Goal: Task Accomplishment & Management: Manage account settings

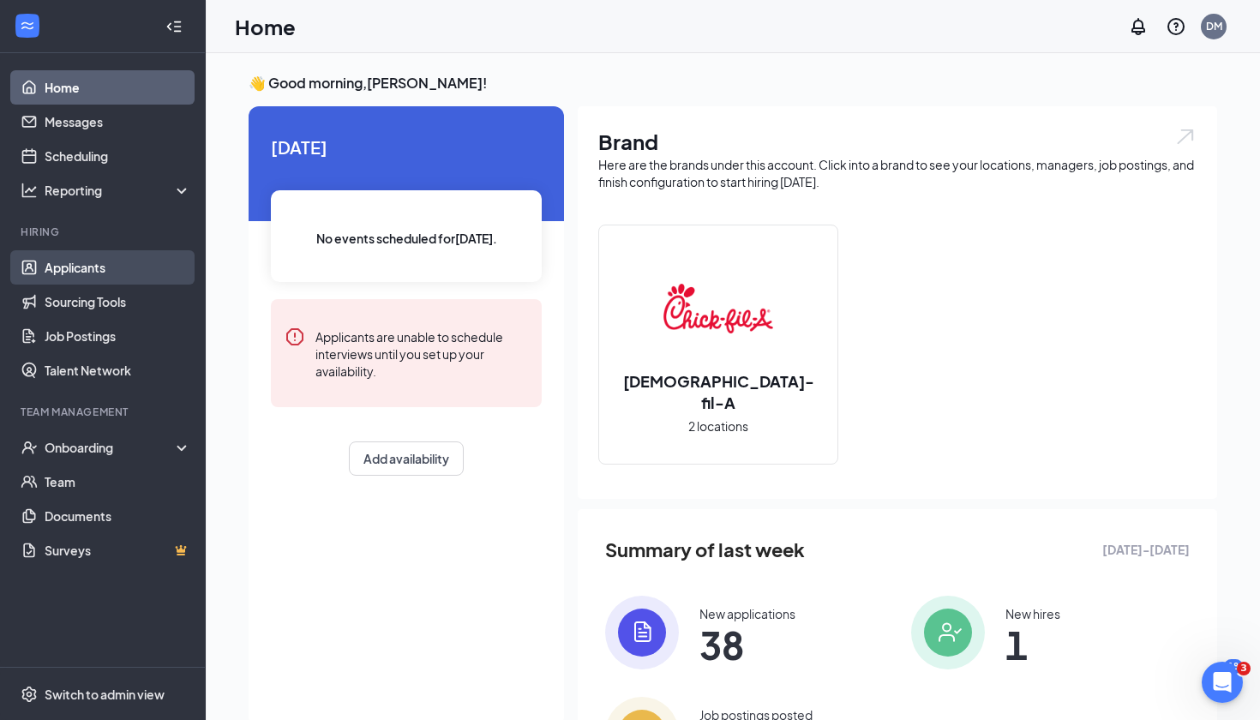
click at [101, 277] on link "Applicants" at bounding box center [118, 267] width 147 height 34
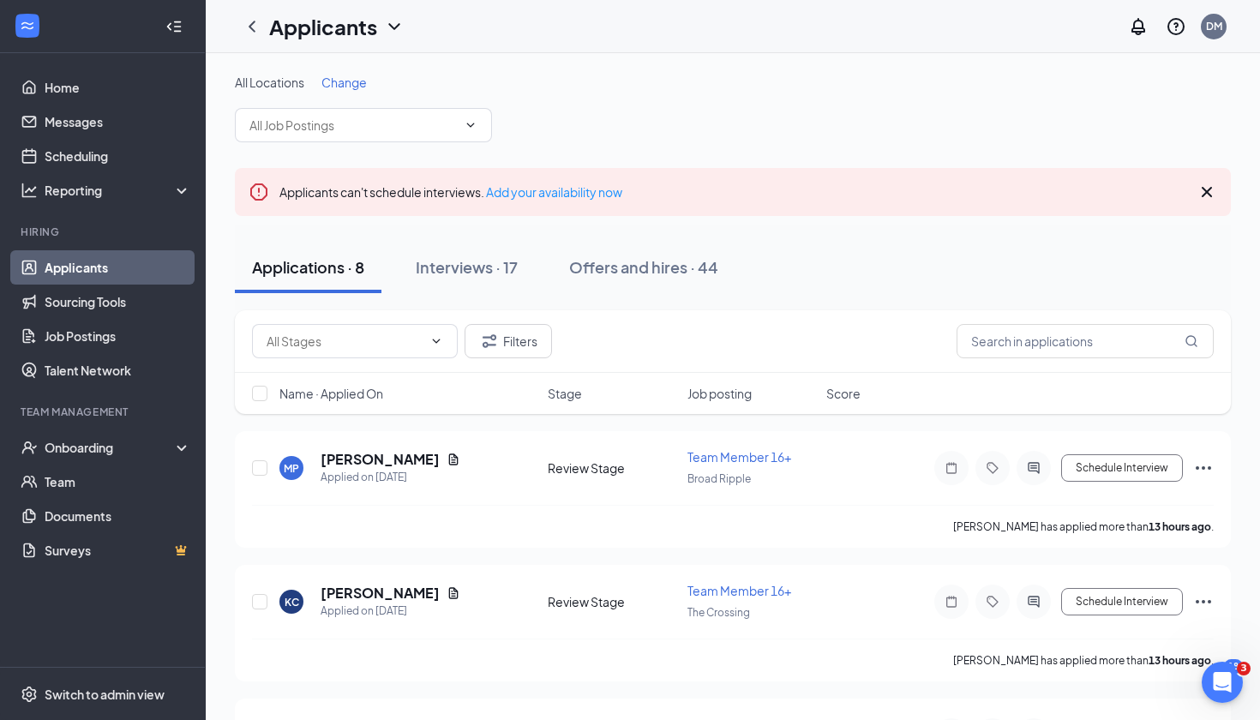
click at [353, 86] on span "Change" at bounding box center [343, 82] width 45 height 15
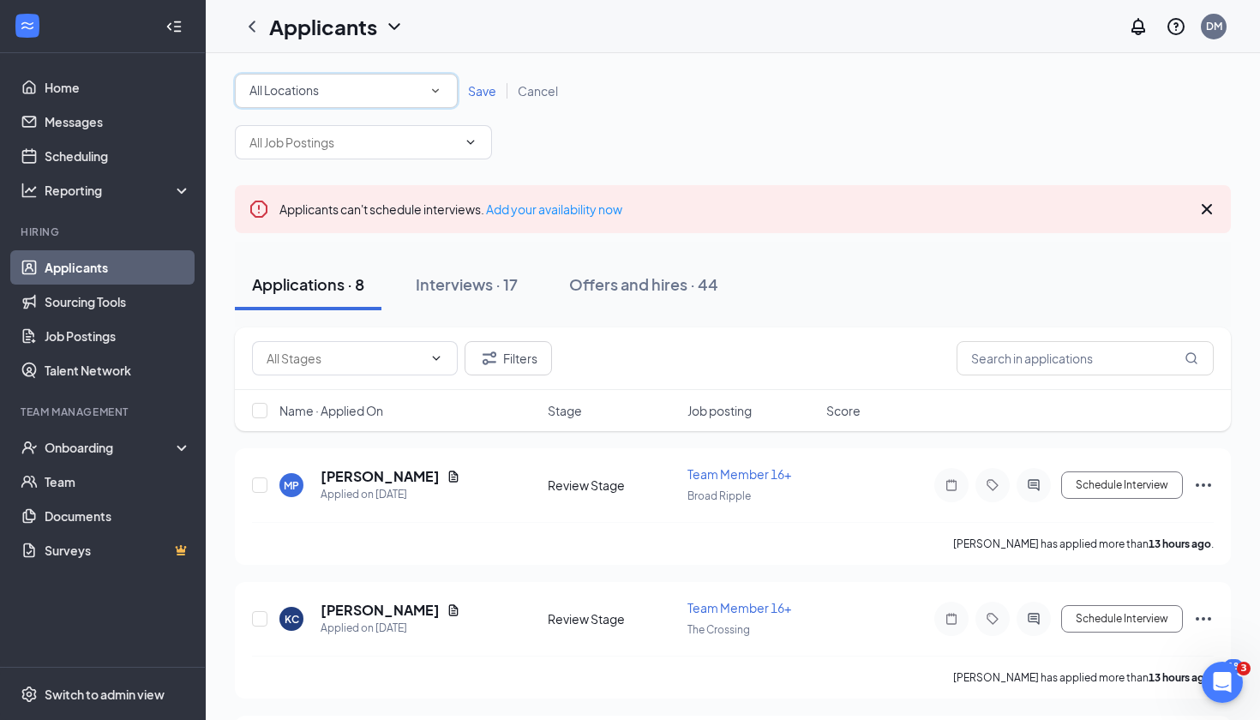
click at [411, 94] on div "All Locations" at bounding box center [346, 91] width 194 height 21
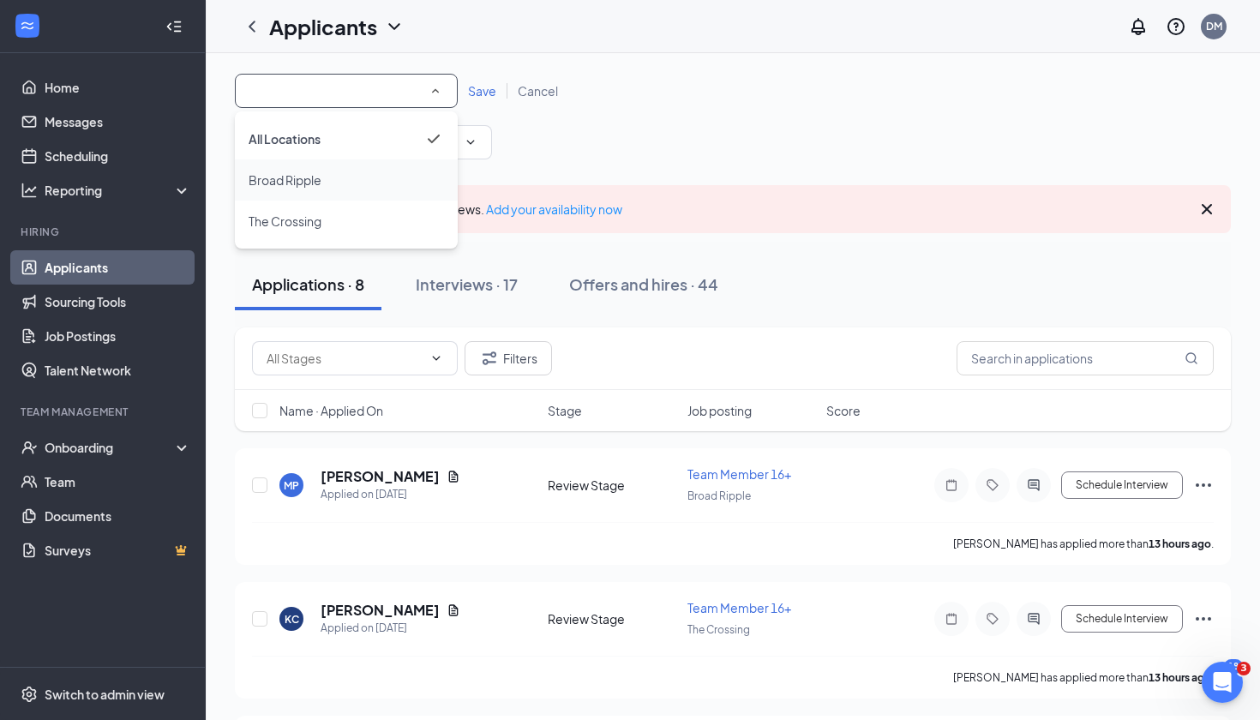
click at [392, 174] on div "Broad Ripple" at bounding box center [346, 180] width 195 height 21
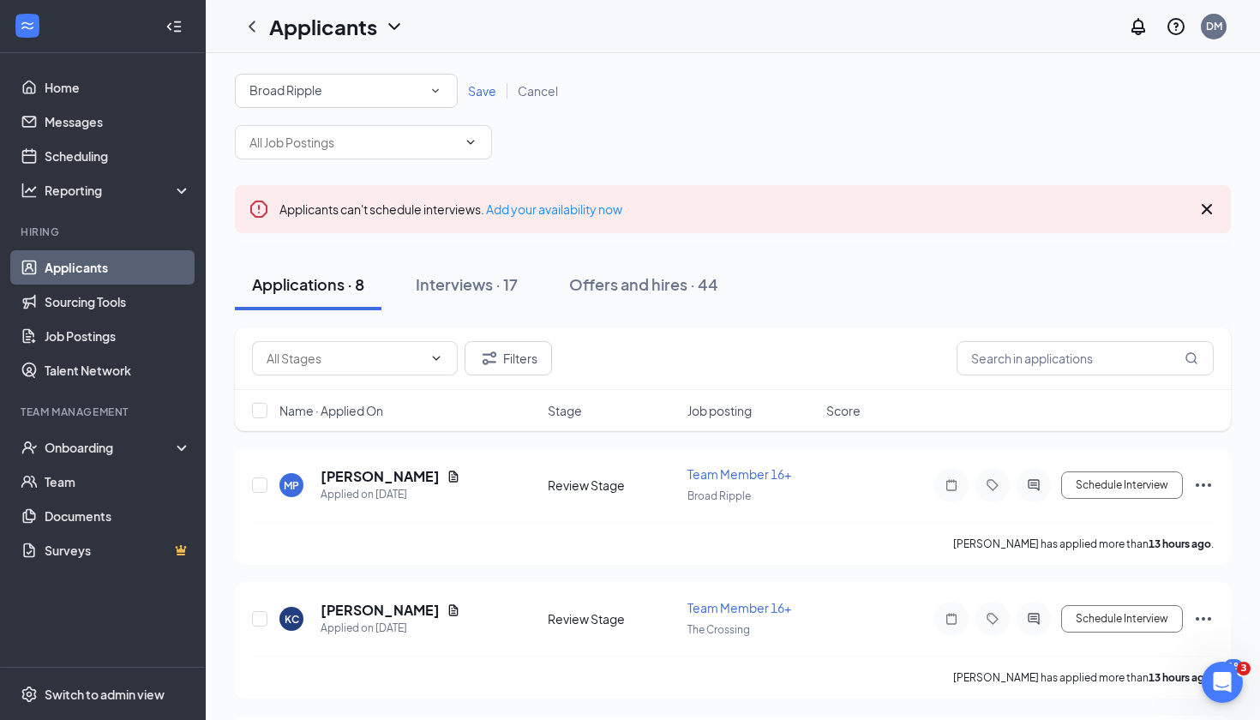
click at [488, 89] on span "Save" at bounding box center [482, 90] width 28 height 15
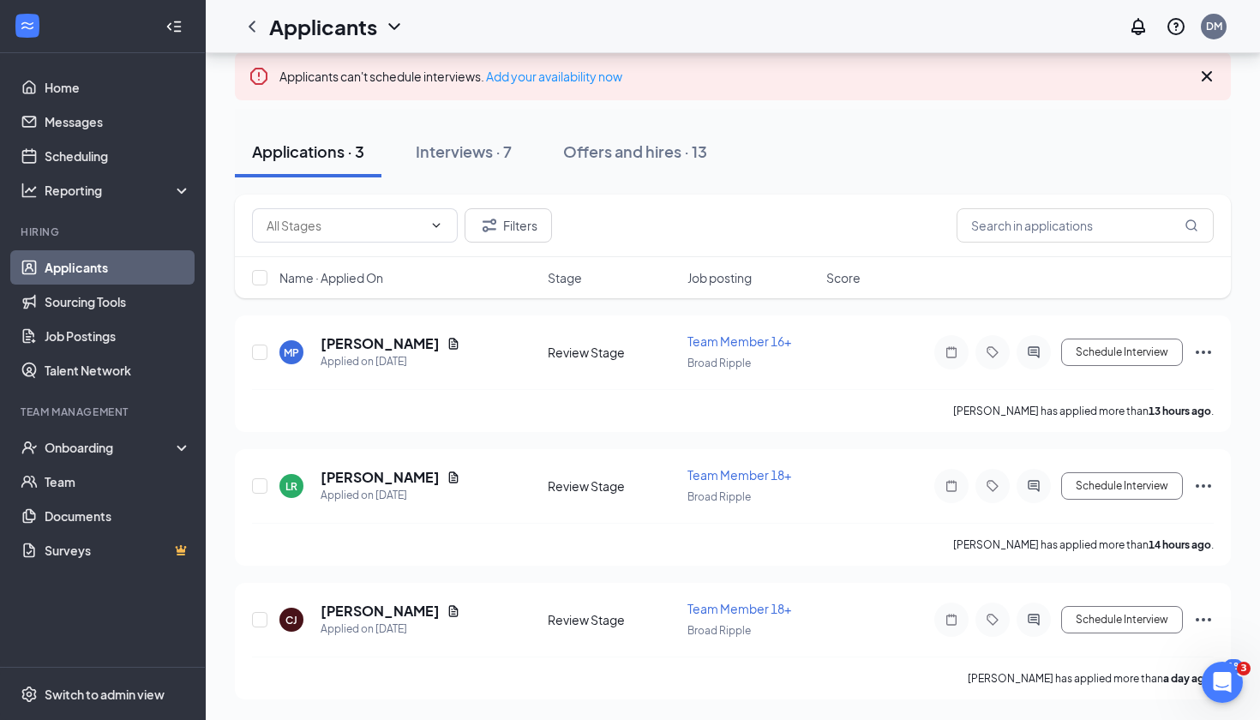
scroll to position [116, 0]
click at [486, 161] on div "Interviews · 7" at bounding box center [464, 151] width 96 height 21
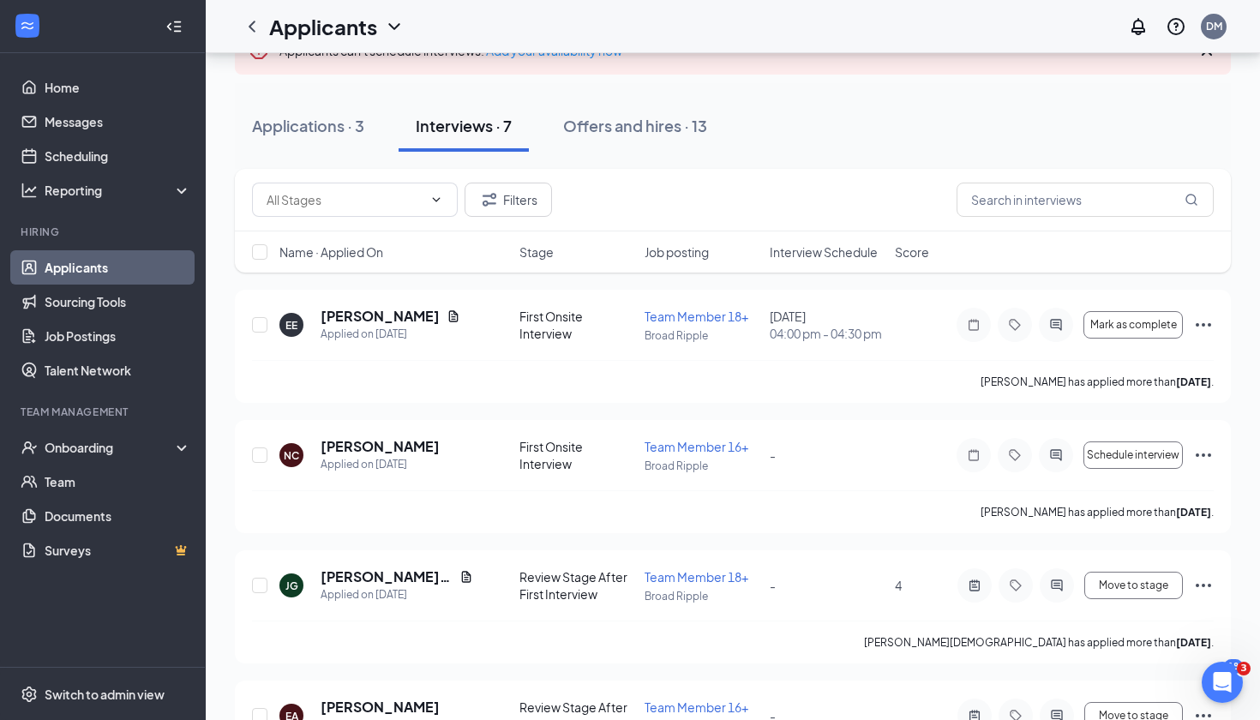
scroll to position [153, 0]
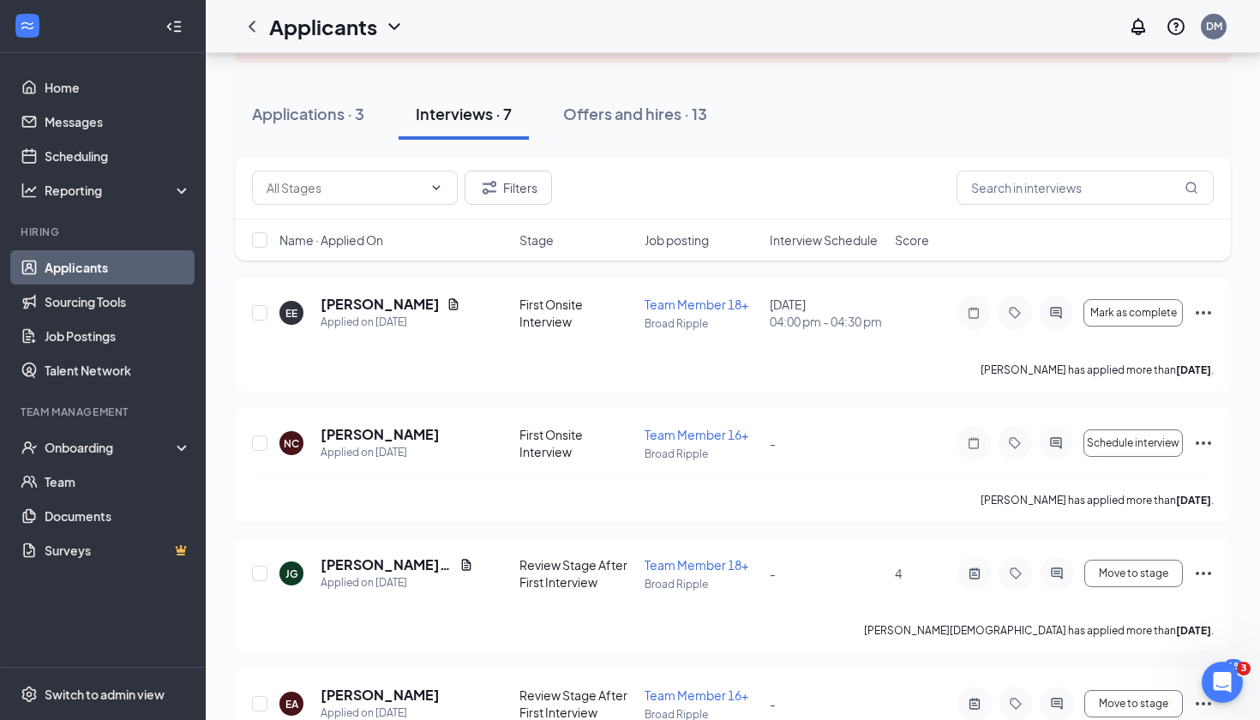
click at [828, 242] on span "Interview Schedule" at bounding box center [824, 239] width 108 height 17
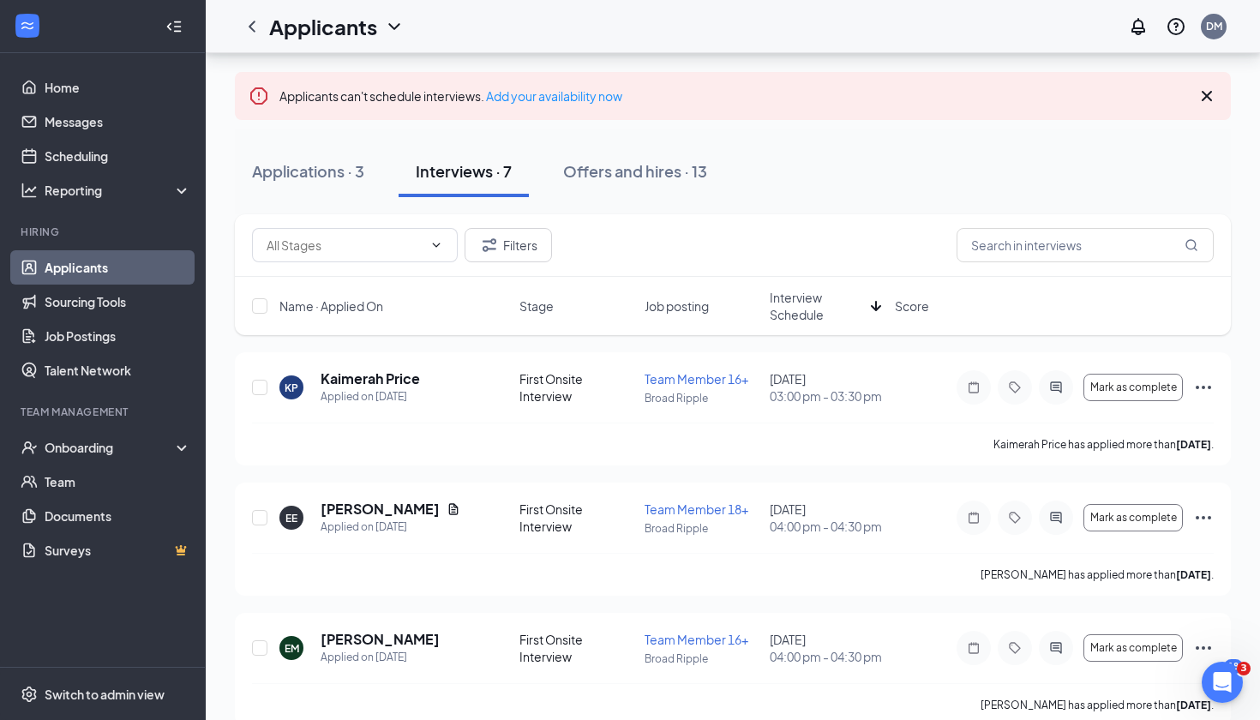
scroll to position [101, 0]
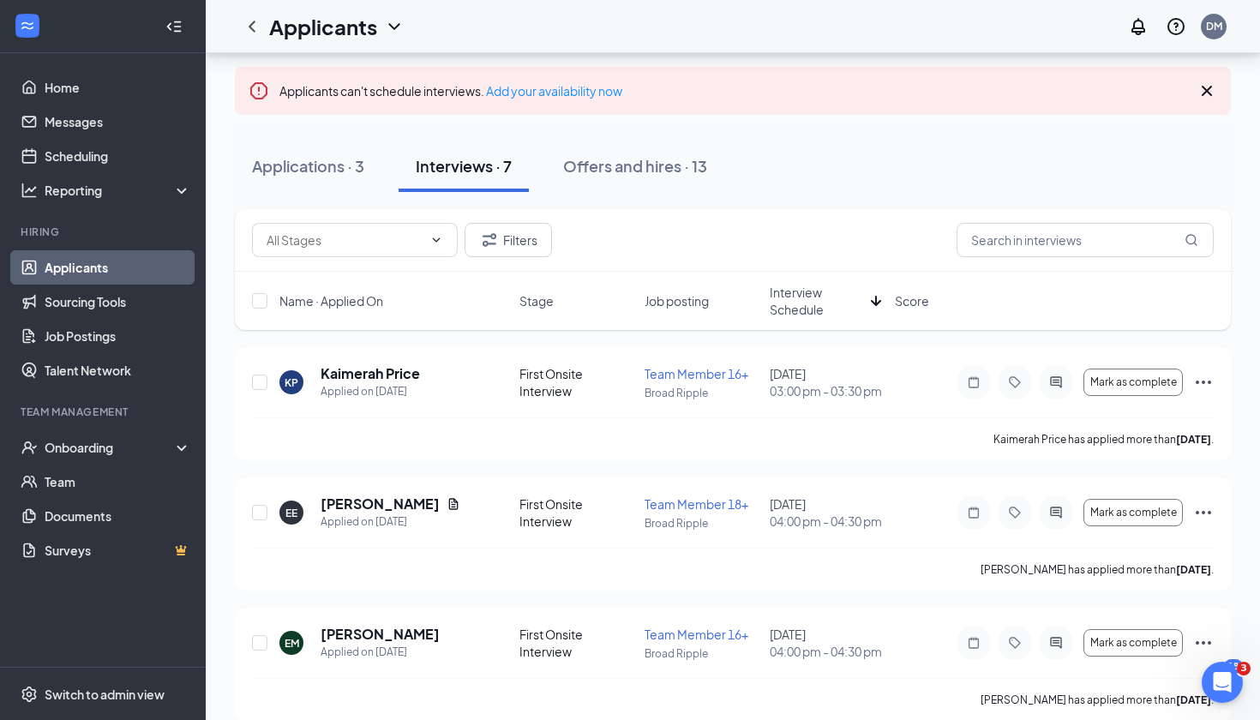
click at [789, 314] on span "Interview Schedule" at bounding box center [817, 301] width 94 height 34
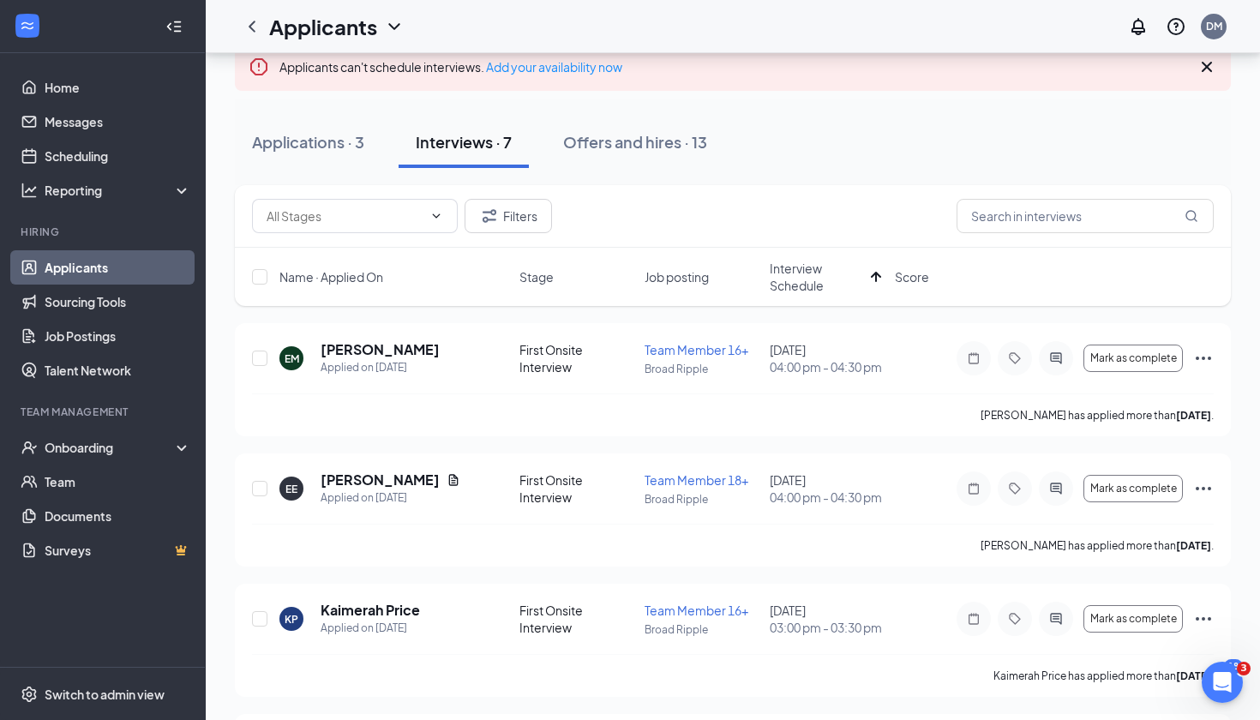
scroll to position [138, 0]
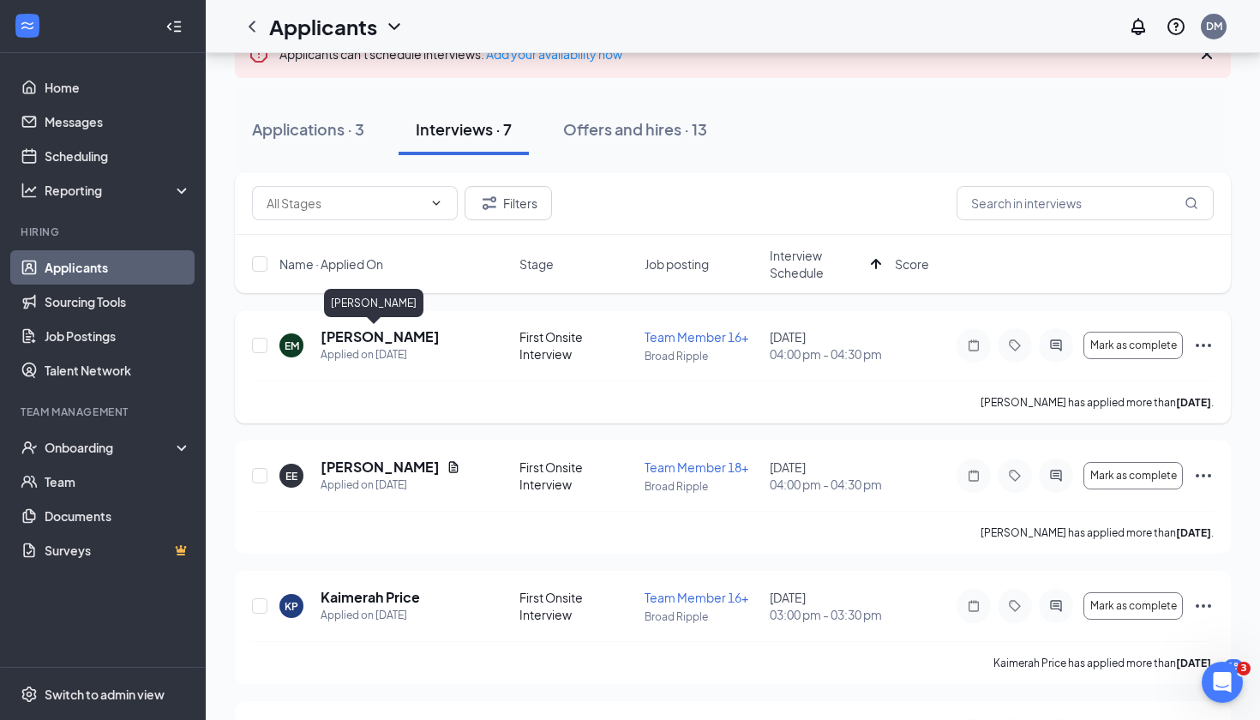
click at [355, 338] on h5 "[PERSON_NAME]" at bounding box center [379, 336] width 119 height 19
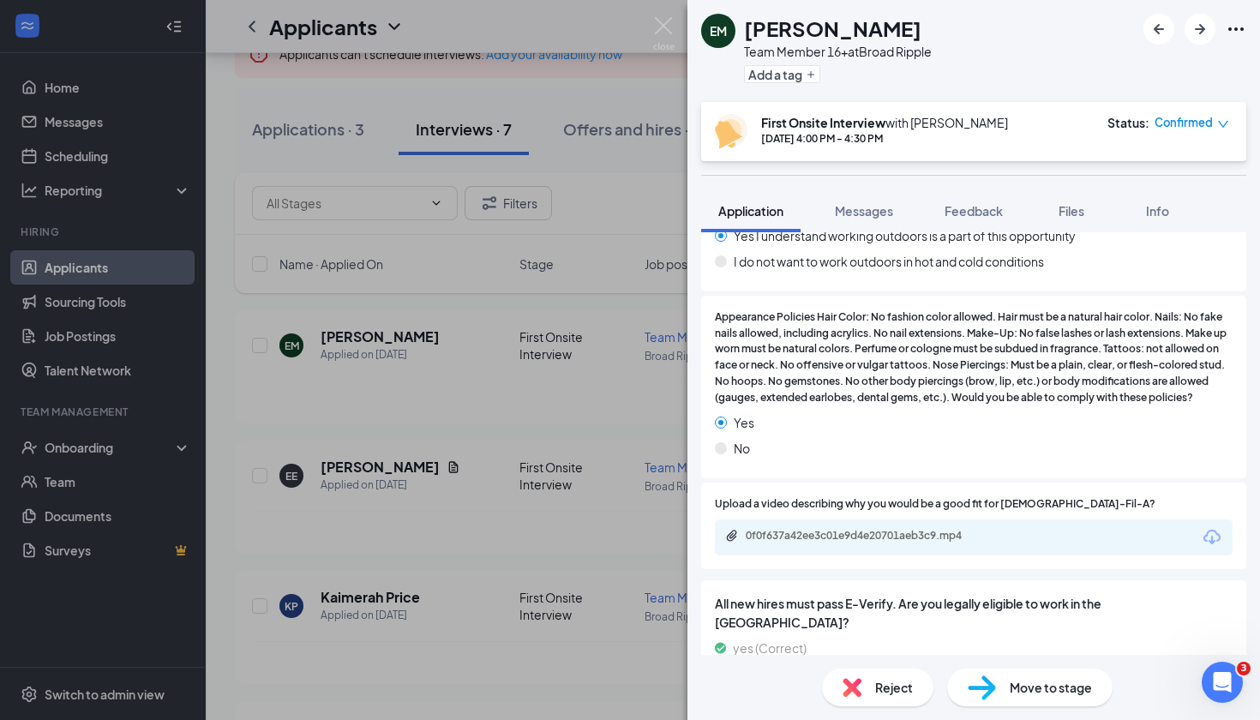
scroll to position [1909, 0]
click at [1213, 528] on icon "Download" at bounding box center [1211, 538] width 21 height 21
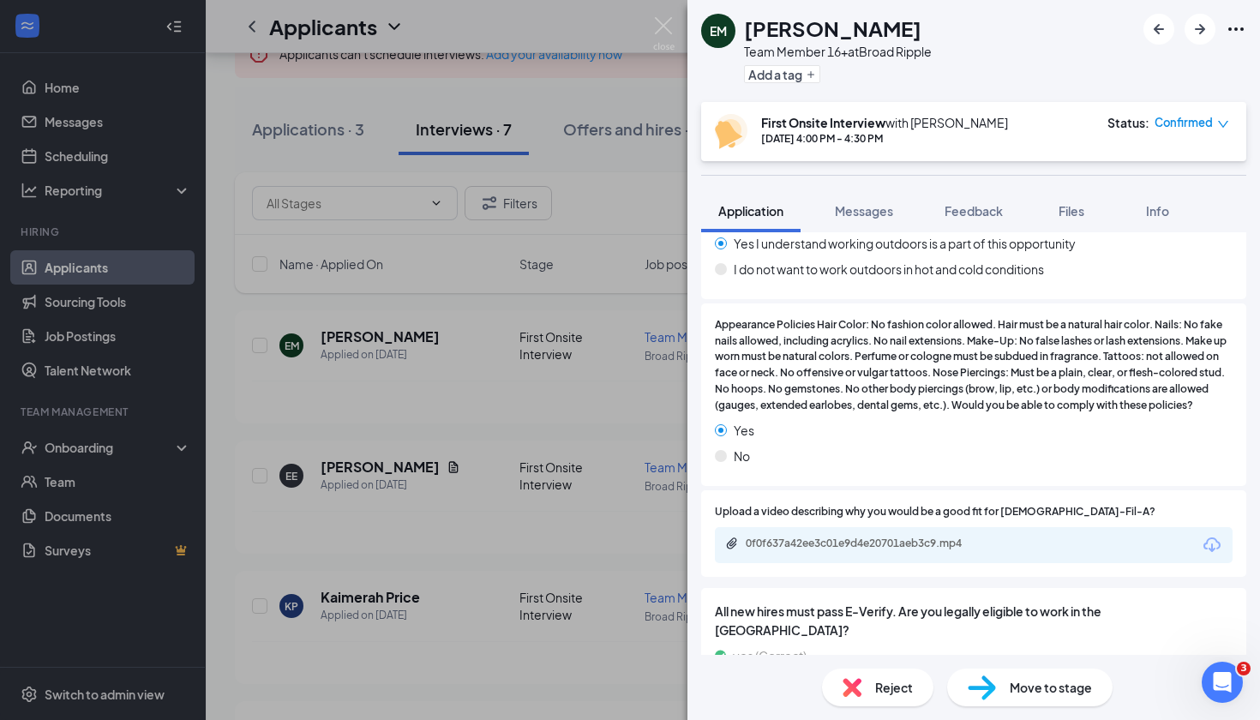
click at [1207, 537] on icon "Download" at bounding box center [1211, 544] width 17 height 15
click at [660, 22] on img at bounding box center [663, 33] width 21 height 33
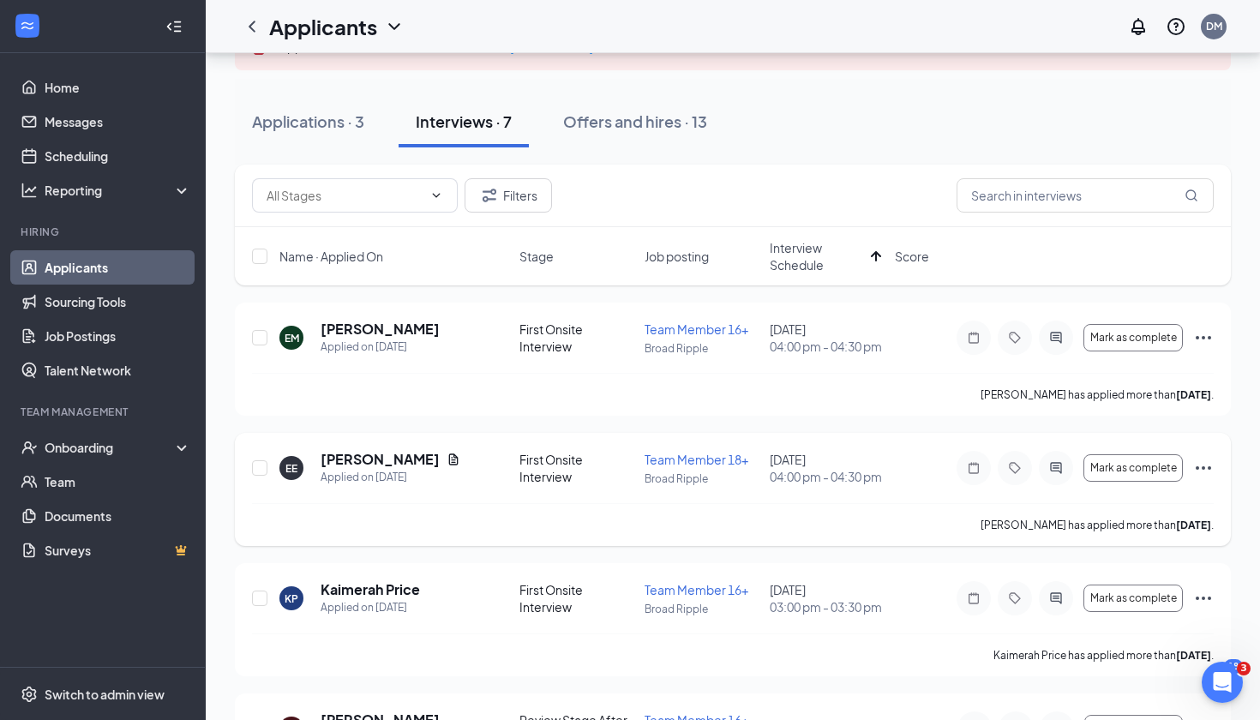
scroll to position [147, 0]
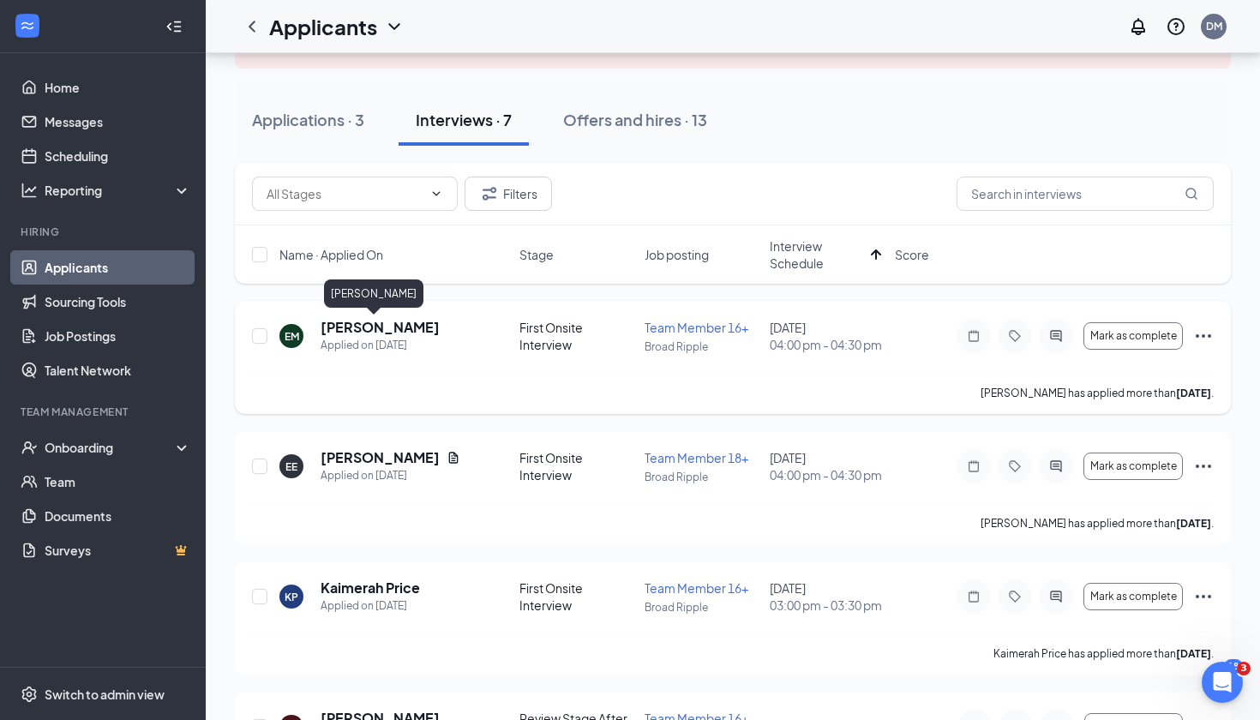
click at [383, 332] on h5 "[PERSON_NAME]" at bounding box center [379, 327] width 119 height 19
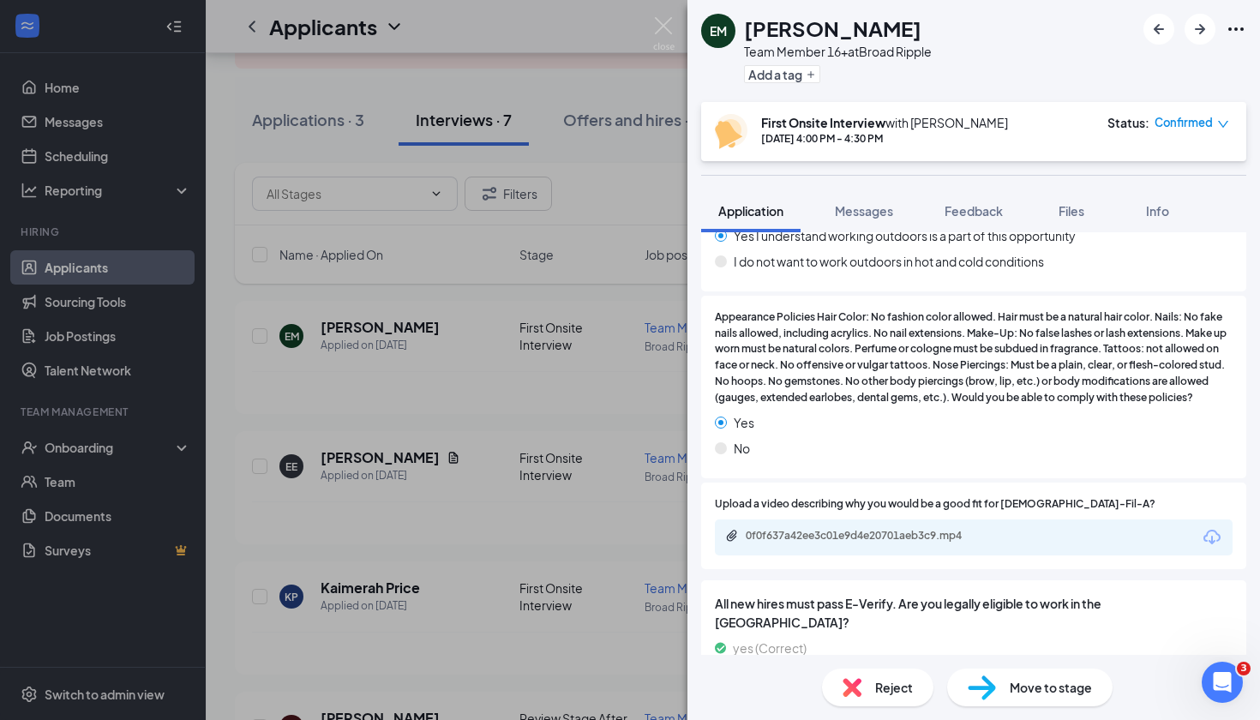
scroll to position [1909, 0]
click at [1213, 528] on icon "Download" at bounding box center [1211, 538] width 21 height 21
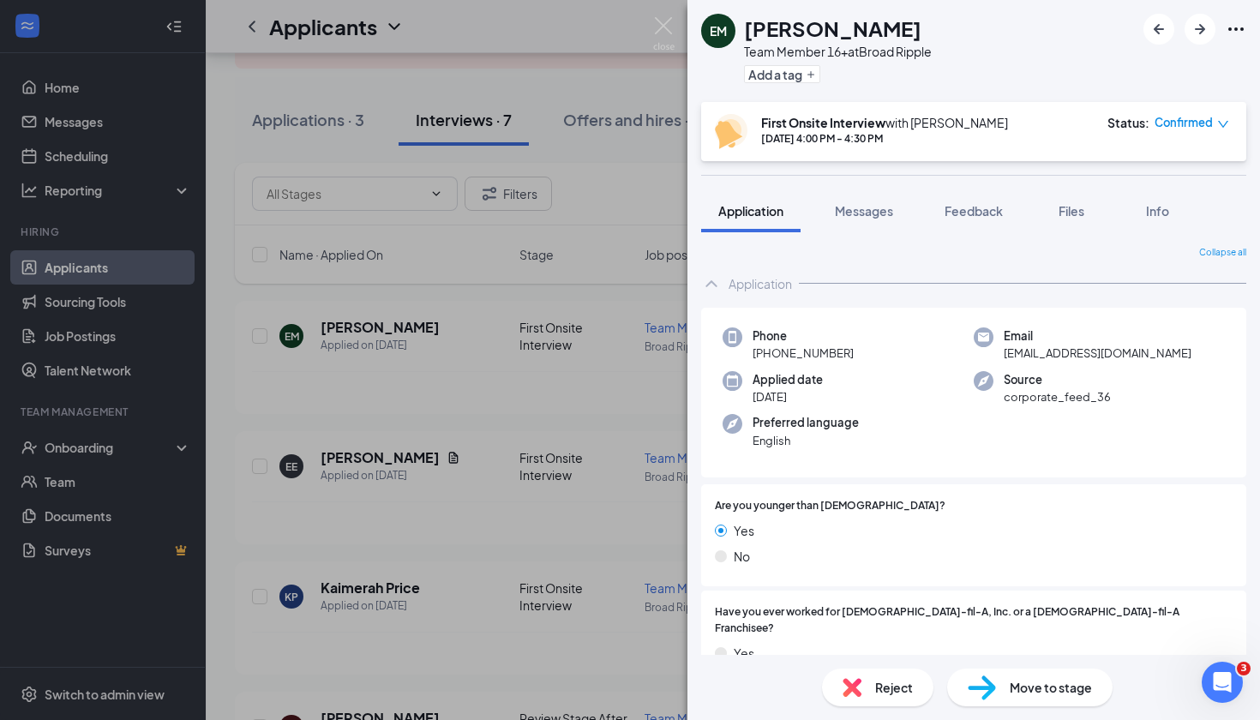
scroll to position [0, 0]
click at [669, 29] on img at bounding box center [663, 33] width 21 height 33
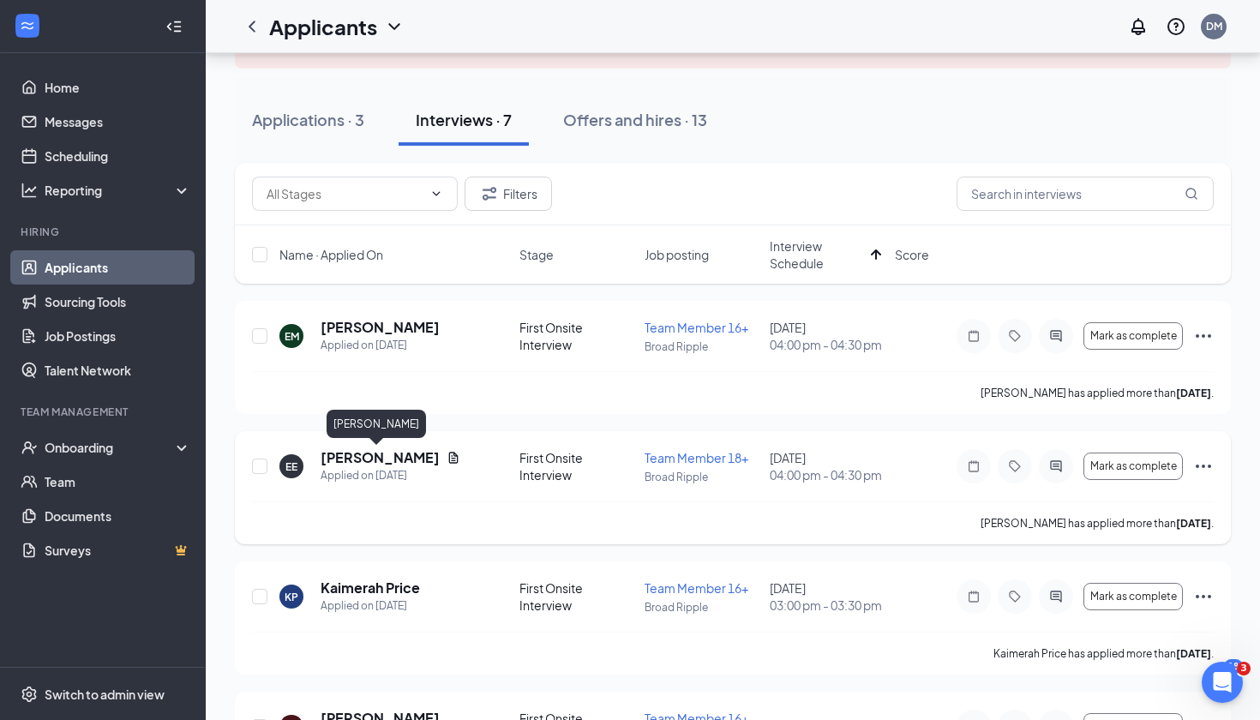
click at [399, 455] on h5 "[PERSON_NAME]" at bounding box center [379, 457] width 119 height 19
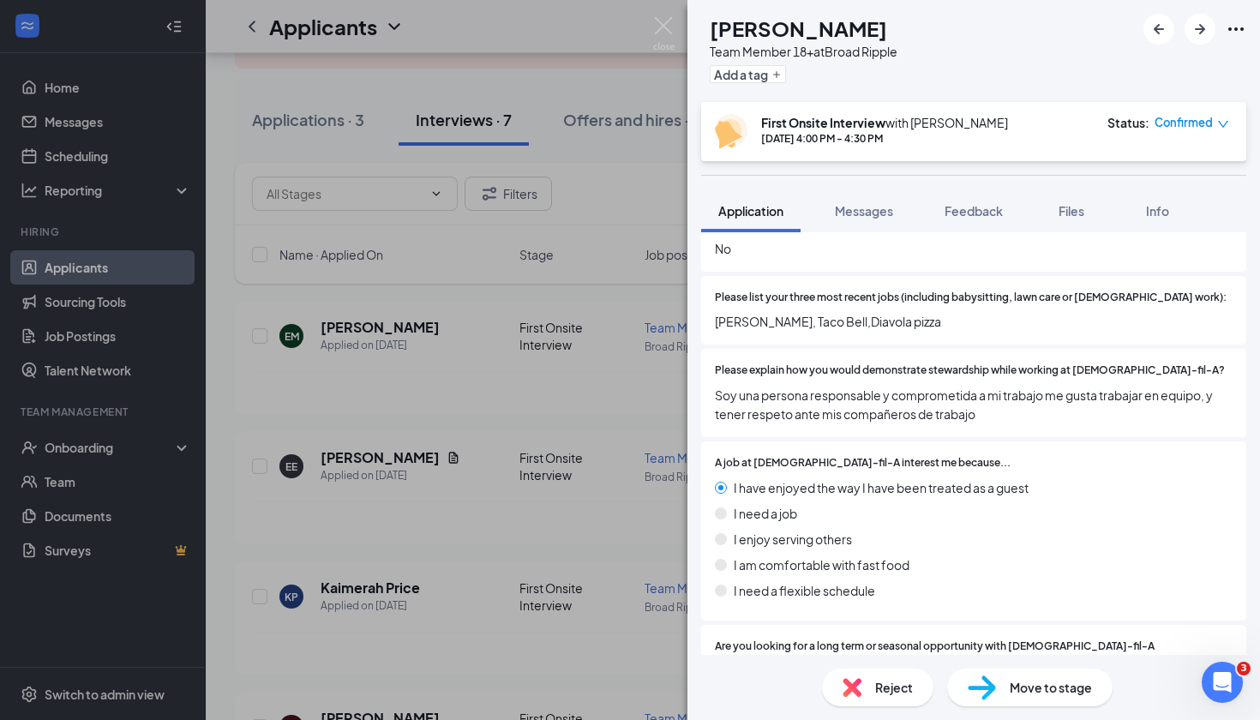
scroll to position [508, 0]
click at [782, 71] on icon "Plus" at bounding box center [776, 74] width 10 height 10
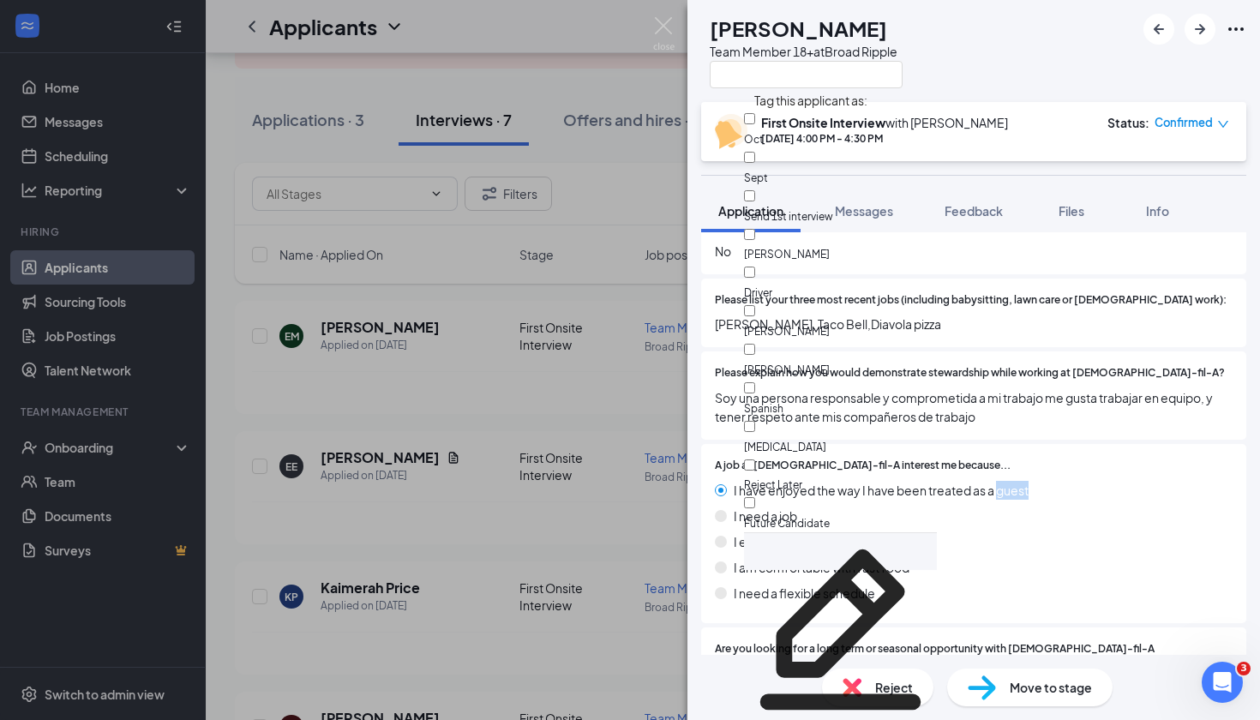
scroll to position [101, 0]
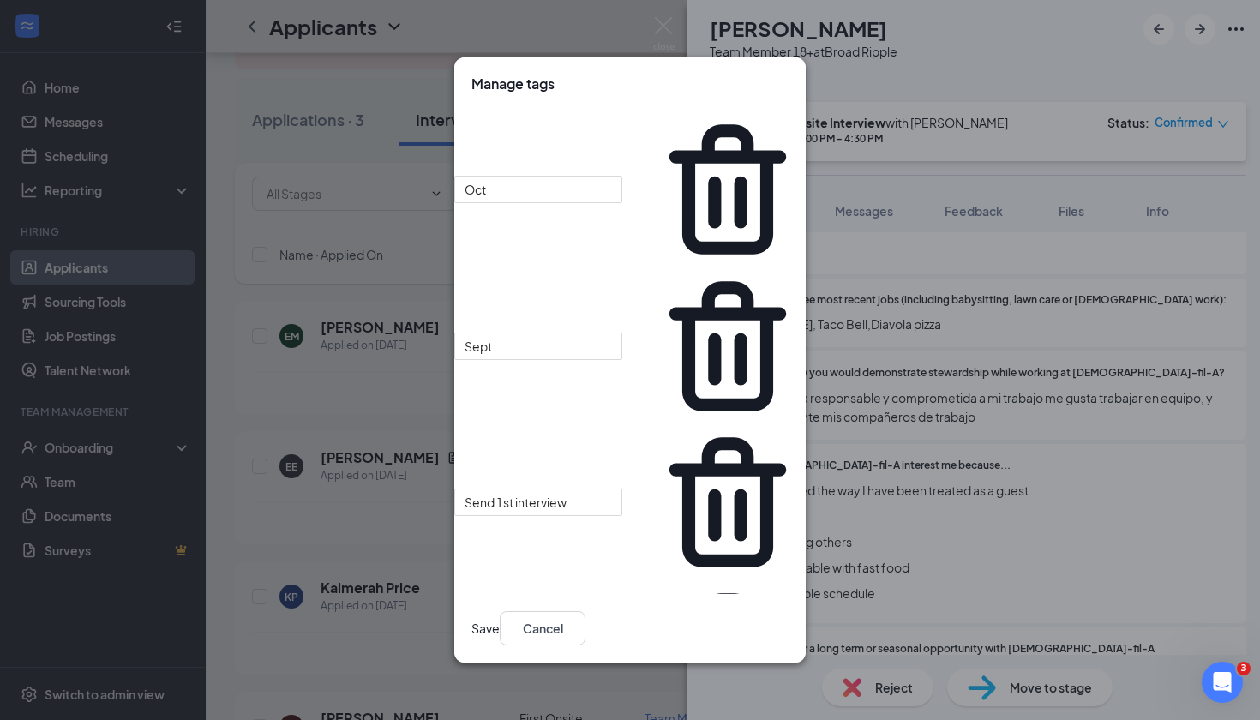
click at [775, 593] on icon "Trash" at bounding box center [726, 658] width 117 height 130
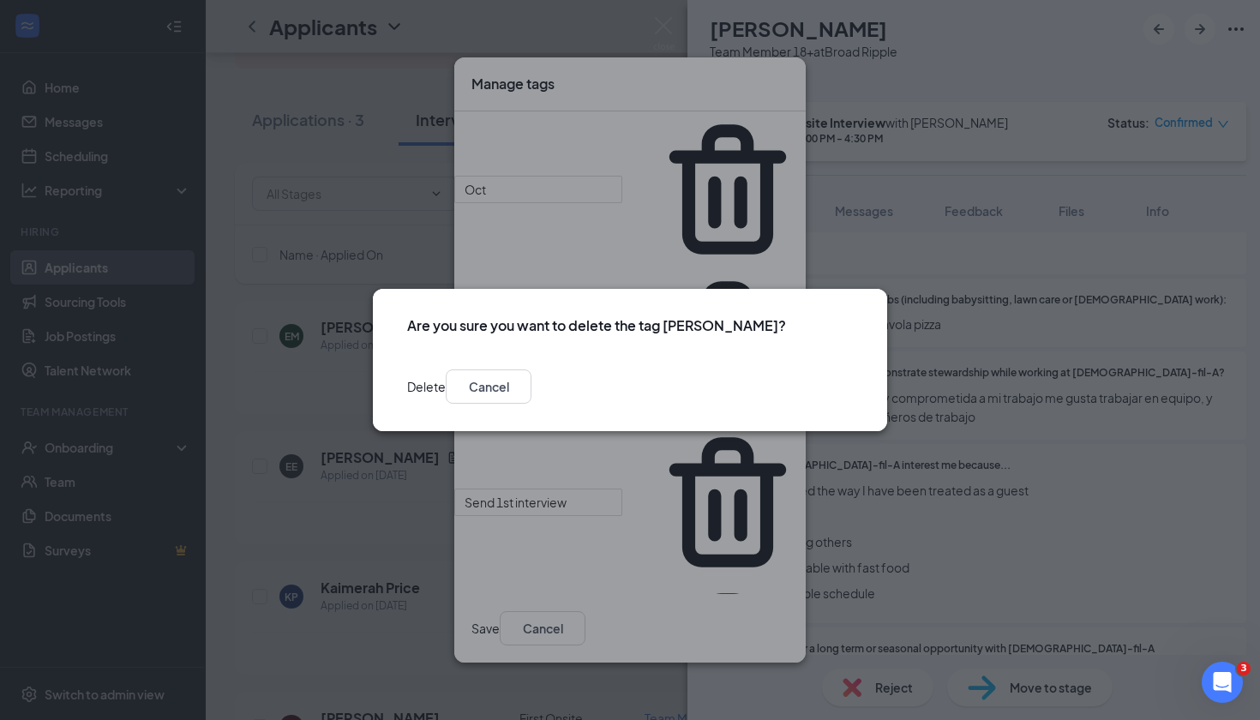
click at [446, 398] on button "Delete" at bounding box center [426, 386] width 39 height 34
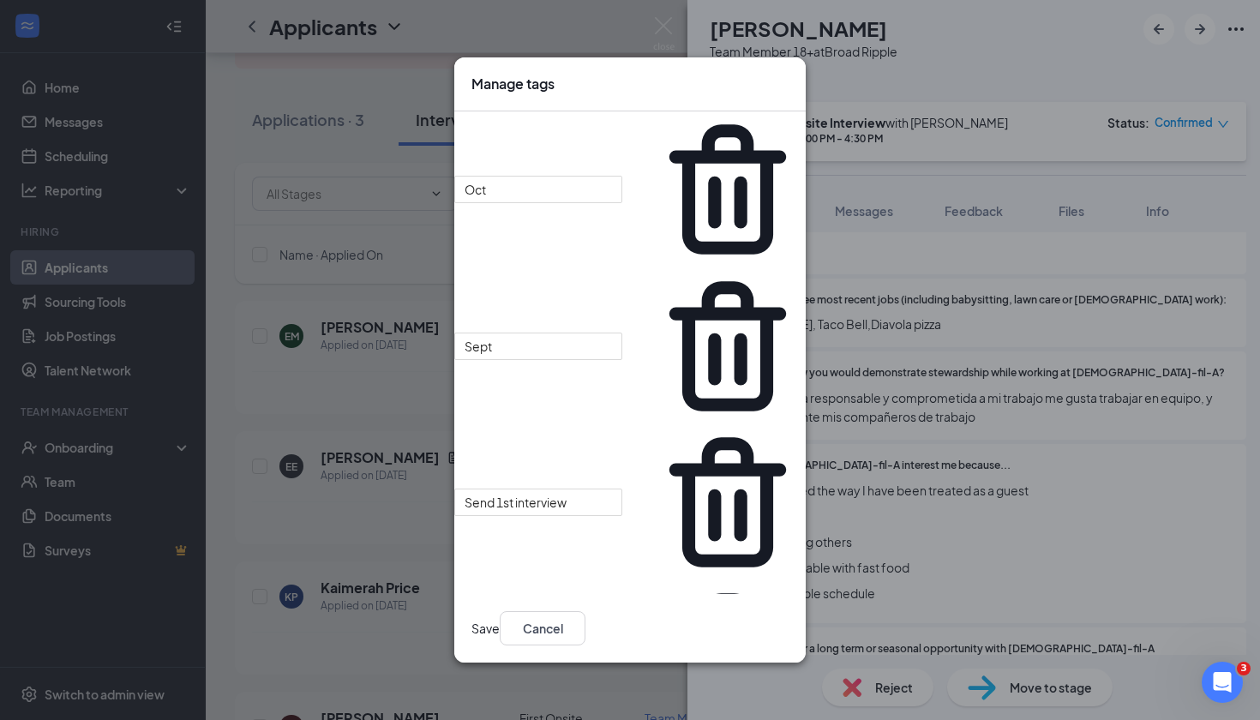
click at [622, 644] on input "Driver" at bounding box center [538, 657] width 168 height 27
type input "D"
type input "Back of House"
click at [661, 611] on div "Save Cancel" at bounding box center [629, 628] width 317 height 34
click at [500, 611] on button "Save" at bounding box center [485, 628] width 28 height 34
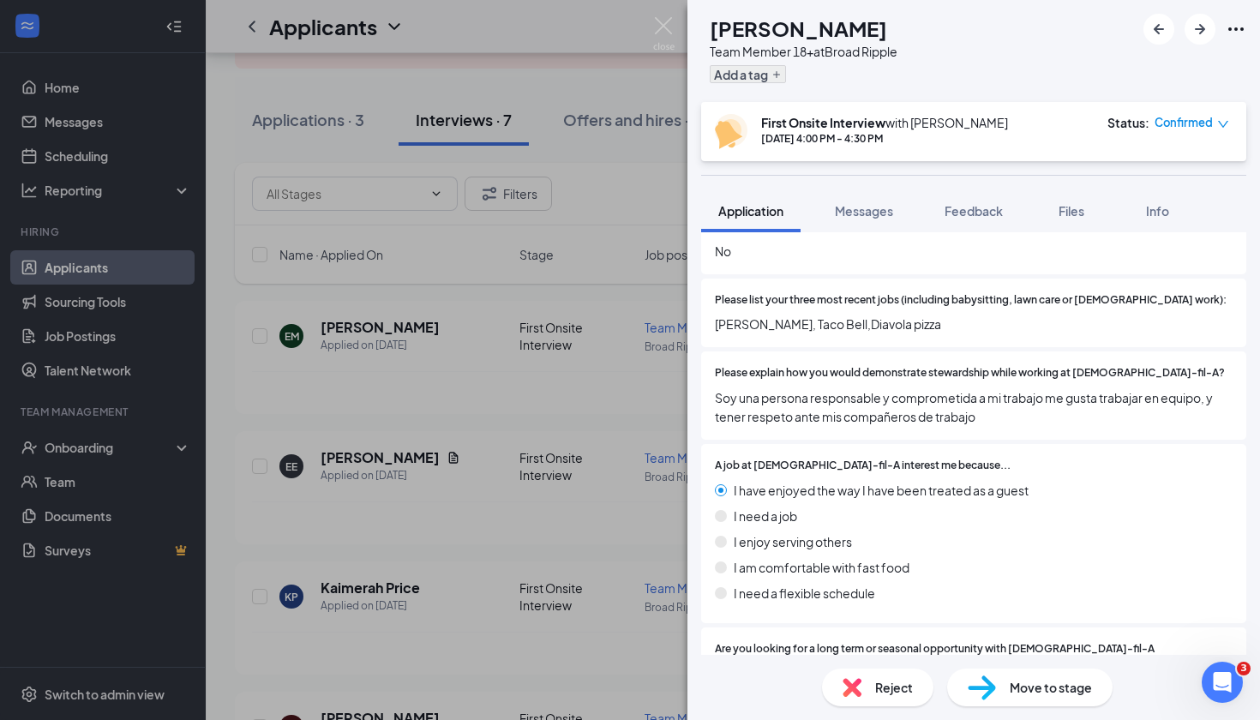
click at [786, 82] on button "Add a tag" at bounding box center [748, 74] width 76 height 18
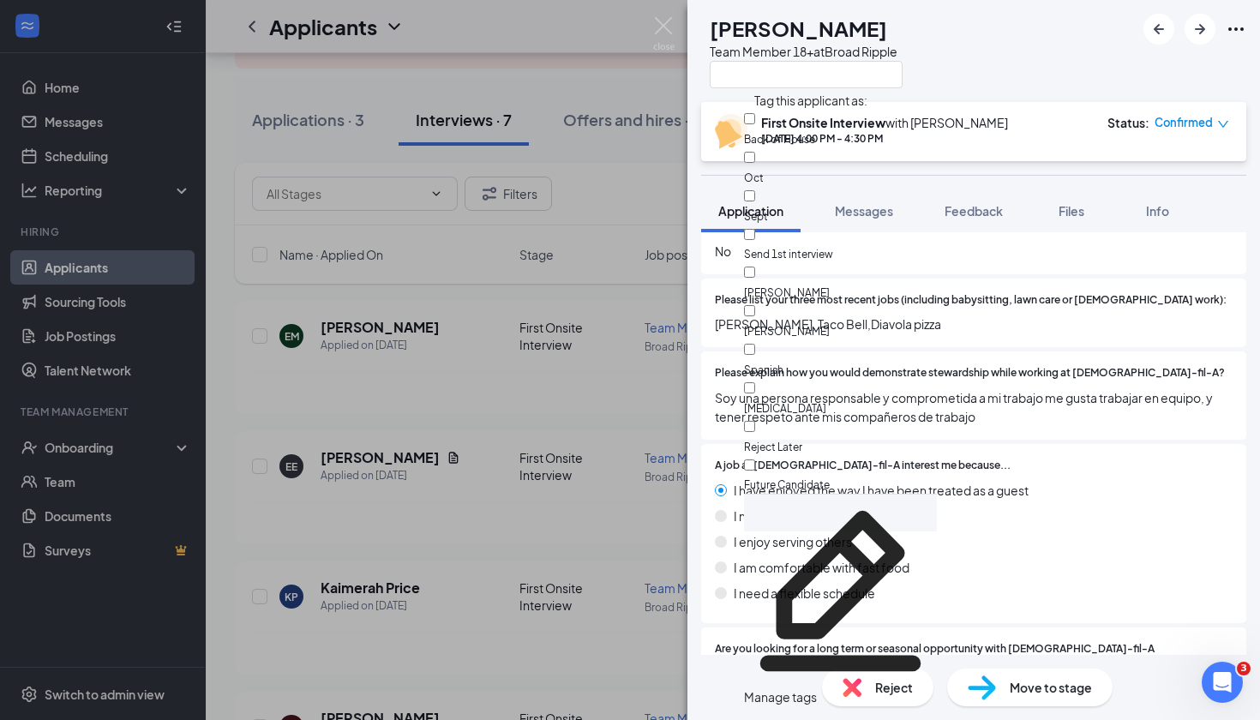
scroll to position [0, 0]
click at [762, 129] on div at bounding box center [840, 129] width 193 height 0
click at [755, 124] on input "Back of House" at bounding box center [749, 118] width 11 height 11
click at [755, 123] on input "Back of House" at bounding box center [749, 118] width 11 height 11
checkbox input "true"
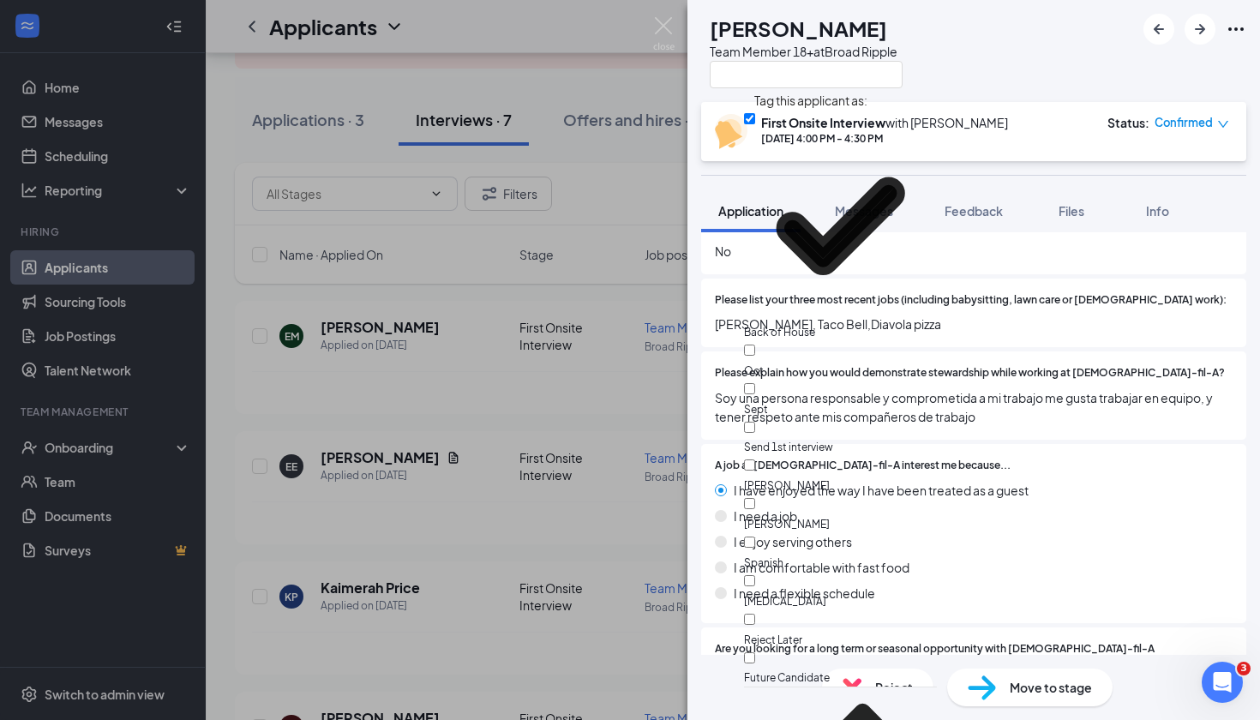
click at [992, 44] on div "EE [PERSON_NAME] Team Member 18+ at [GEOGRAPHIC_DATA]" at bounding box center [973, 51] width 572 height 102
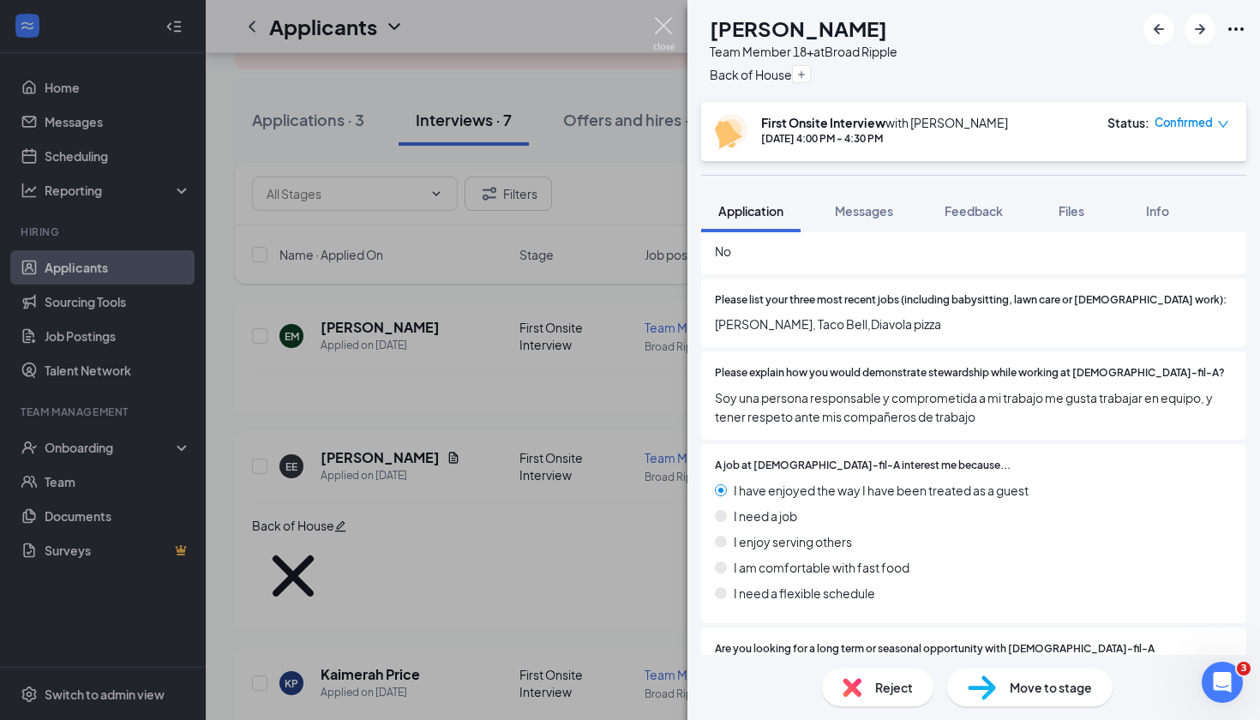
click at [667, 30] on img at bounding box center [663, 33] width 21 height 33
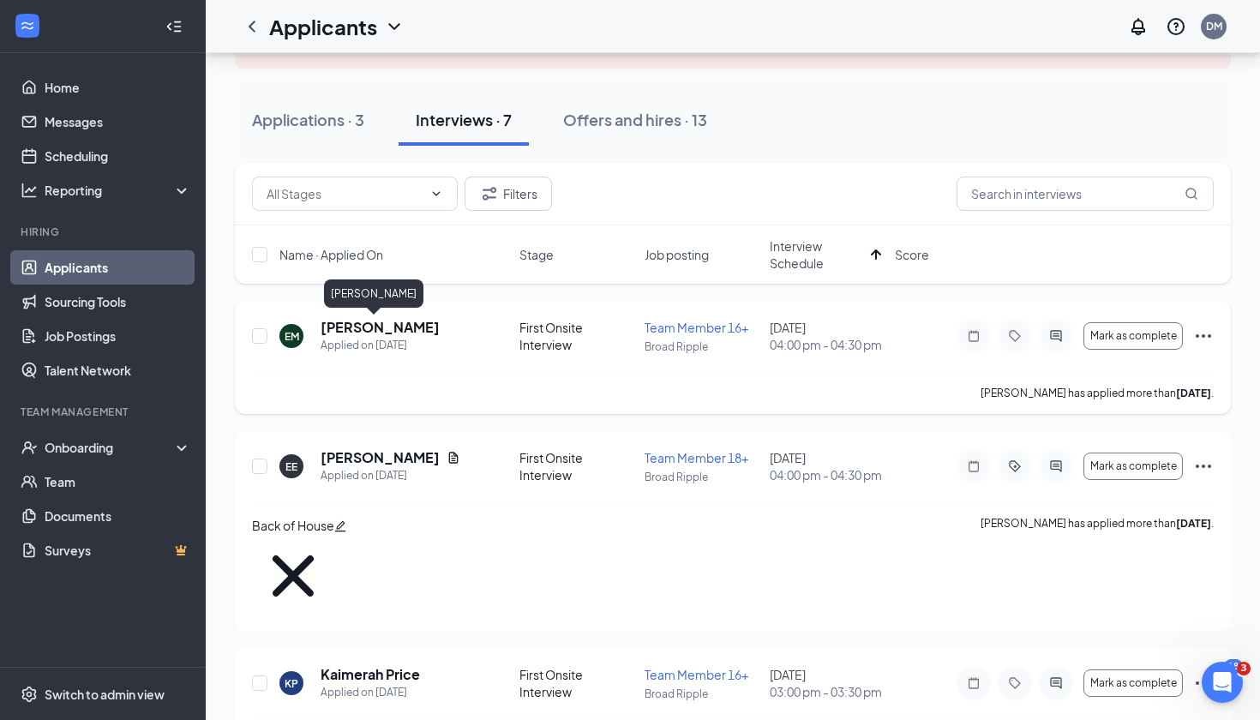
click at [382, 331] on h5 "[PERSON_NAME]" at bounding box center [379, 327] width 119 height 19
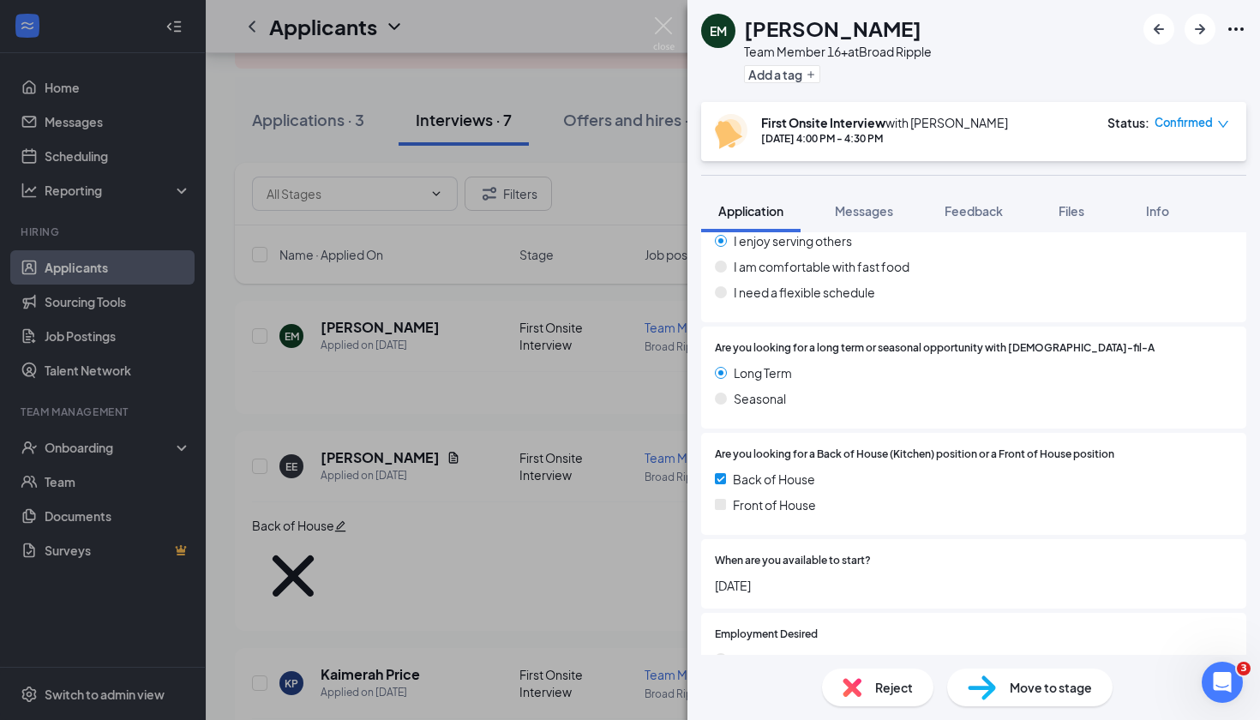
scroll to position [907, 0]
click at [813, 75] on icon "Plus" at bounding box center [810, 74] width 10 height 10
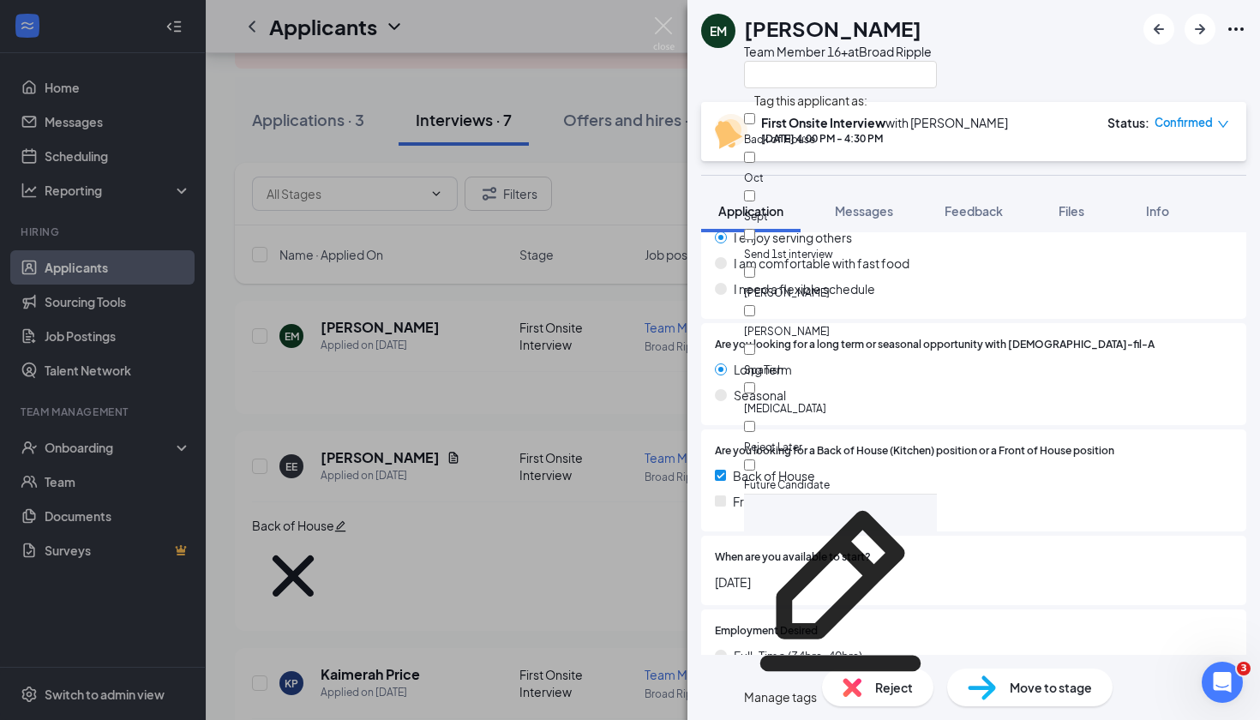
click at [755, 121] on input "Back of House" at bounding box center [749, 118] width 11 height 11
checkbox input "true"
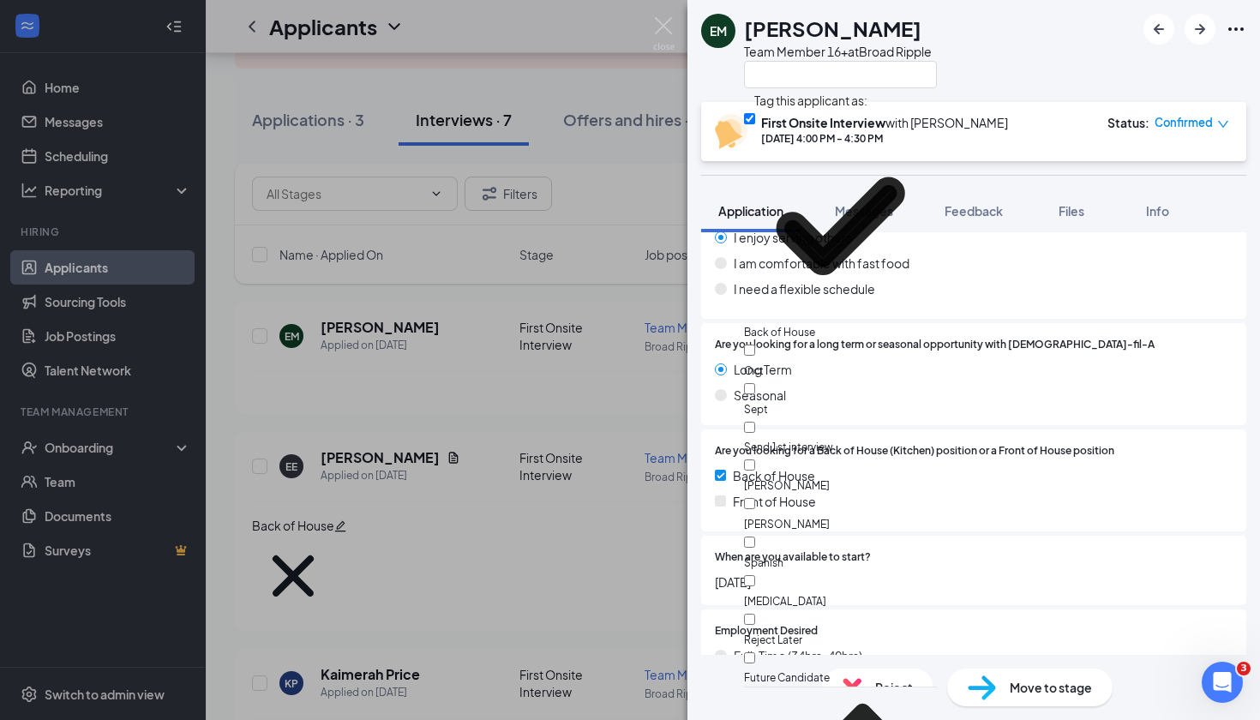
click at [937, 92] on div "Tag this applicant as: Back of House Oct Sept Send 1st interview [PERSON_NAME] …" at bounding box center [840, 389] width 193 height 596
click at [1021, 55] on div "EM [PERSON_NAME] Team Member 16+ at [GEOGRAPHIC_DATA]" at bounding box center [973, 51] width 572 height 102
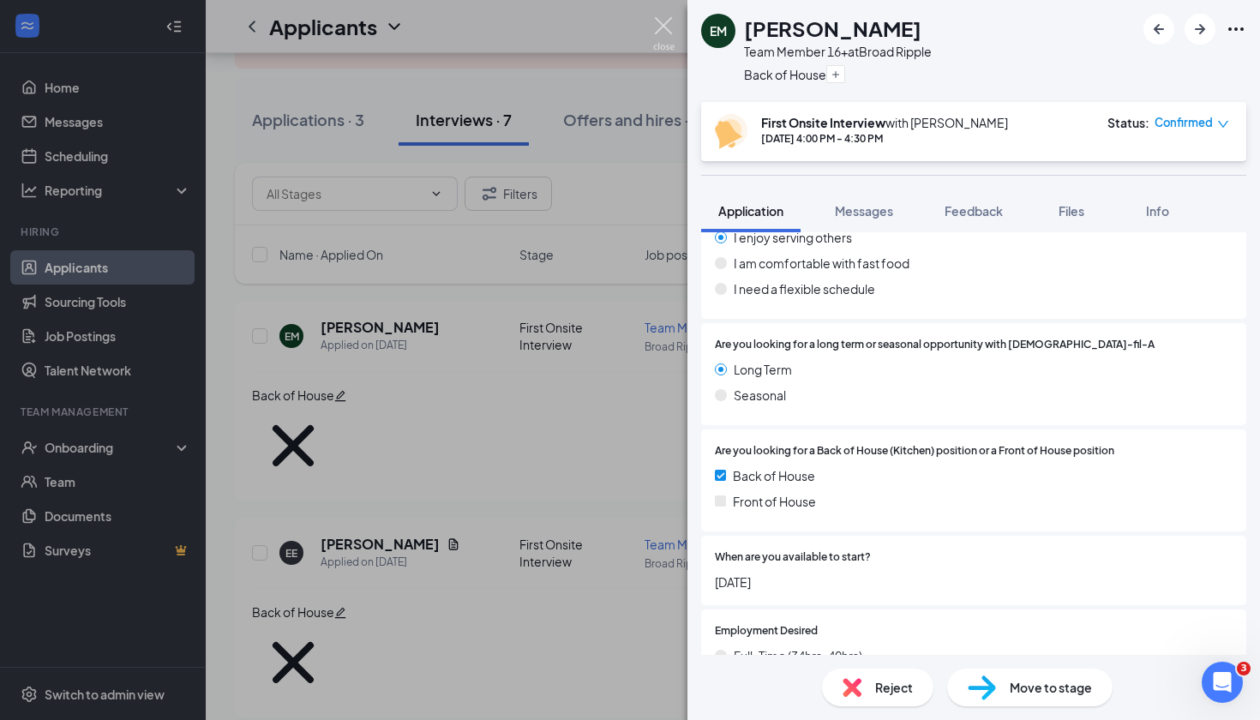
click at [665, 27] on img at bounding box center [663, 33] width 21 height 33
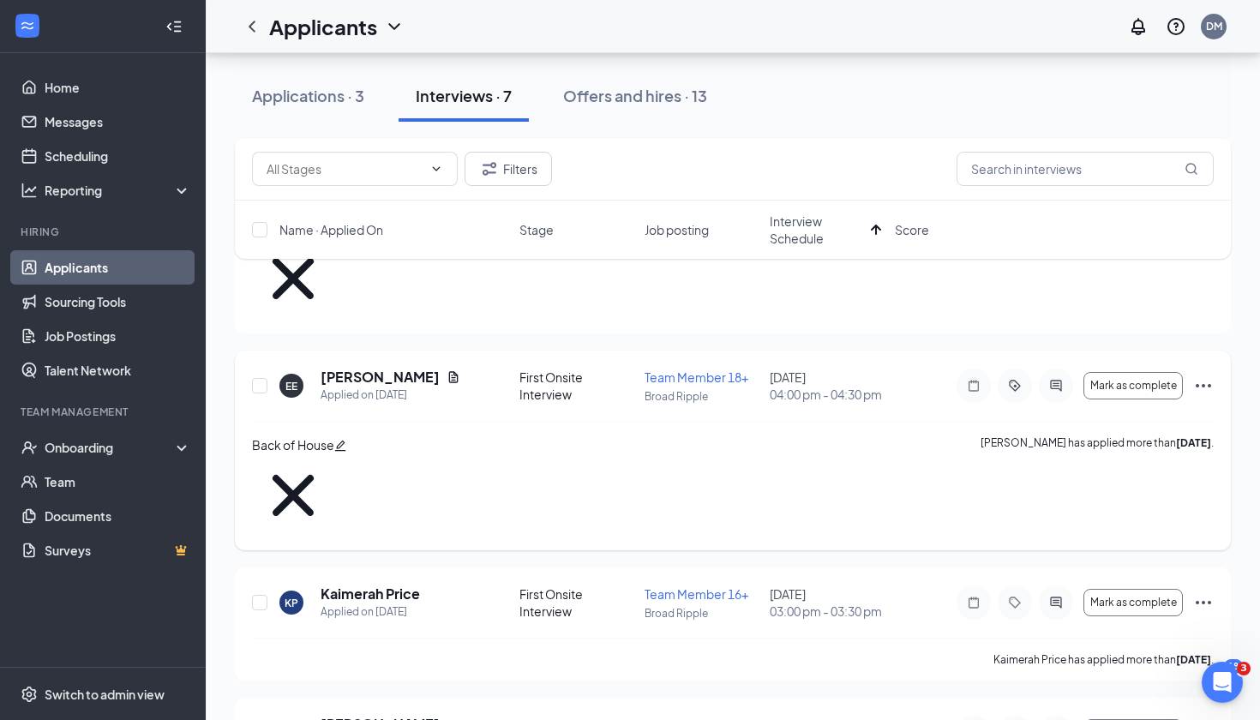
scroll to position [315, 0]
click at [401, 584] on h5 "Kaimerah Price" at bounding box center [369, 593] width 99 height 19
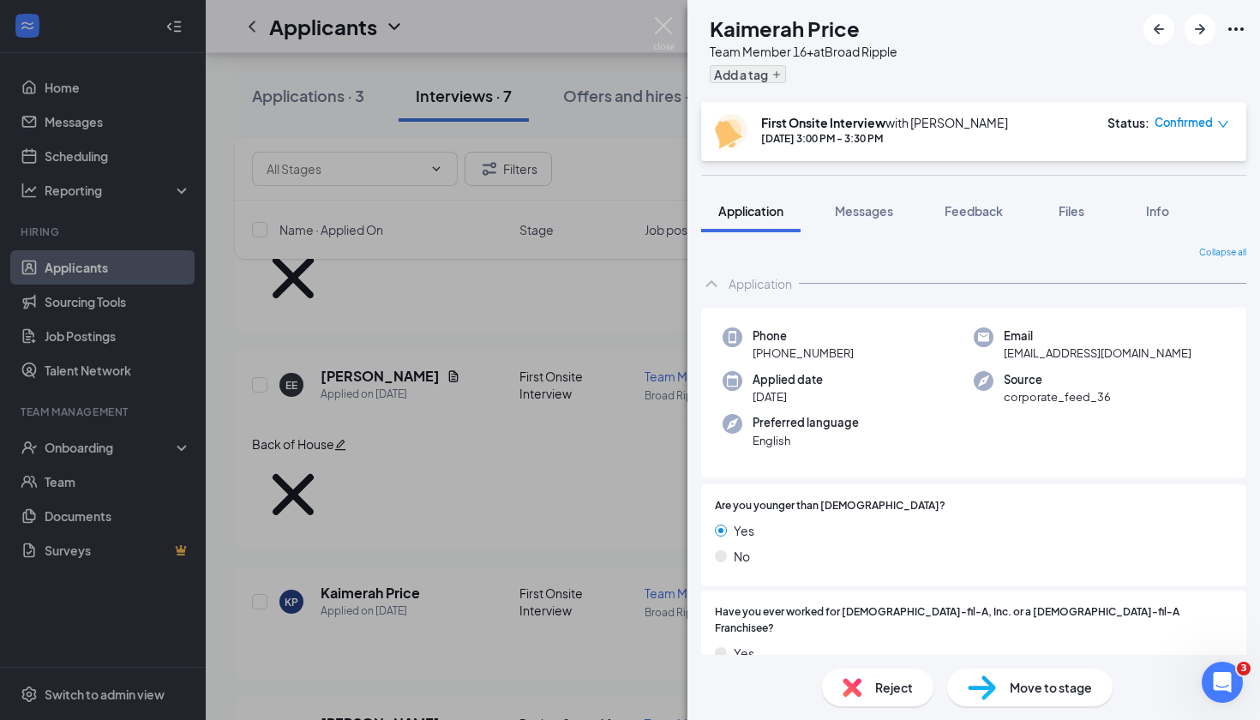
click at [782, 74] on icon "Plus" at bounding box center [776, 74] width 10 height 10
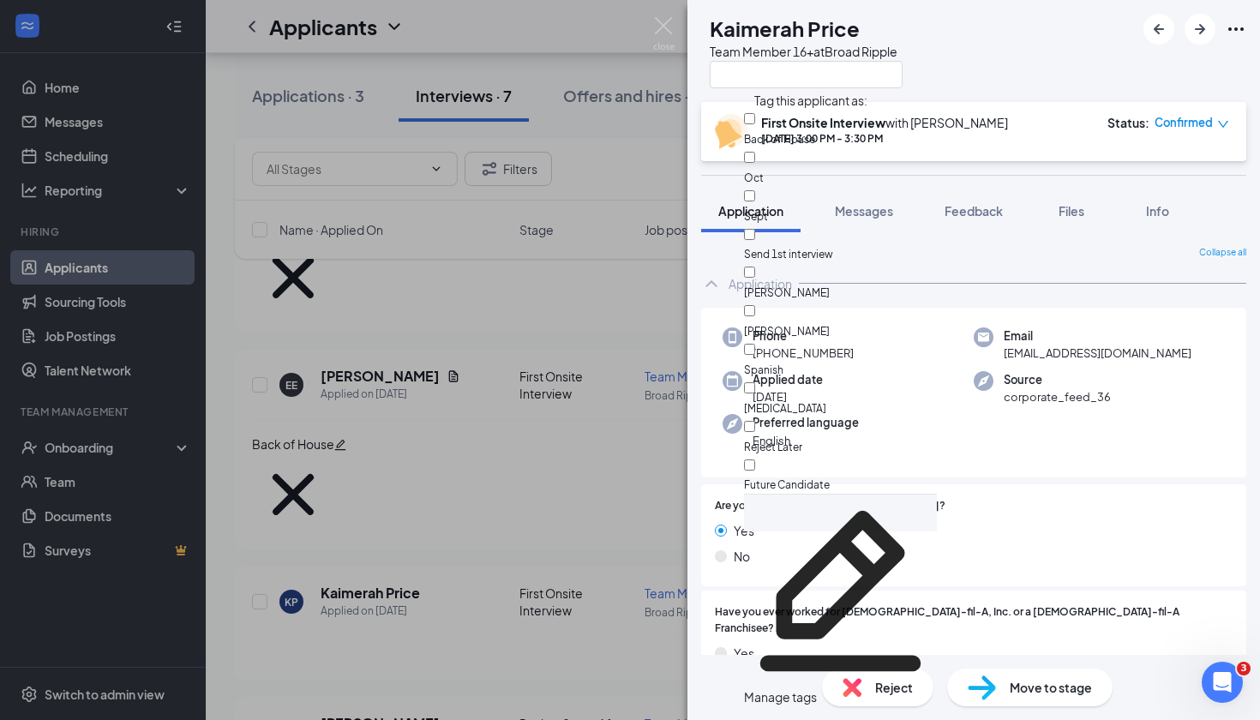
click at [764, 129] on div at bounding box center [840, 129] width 193 height 0
click at [755, 119] on input "Back of House" at bounding box center [749, 118] width 11 height 11
checkbox input "true"
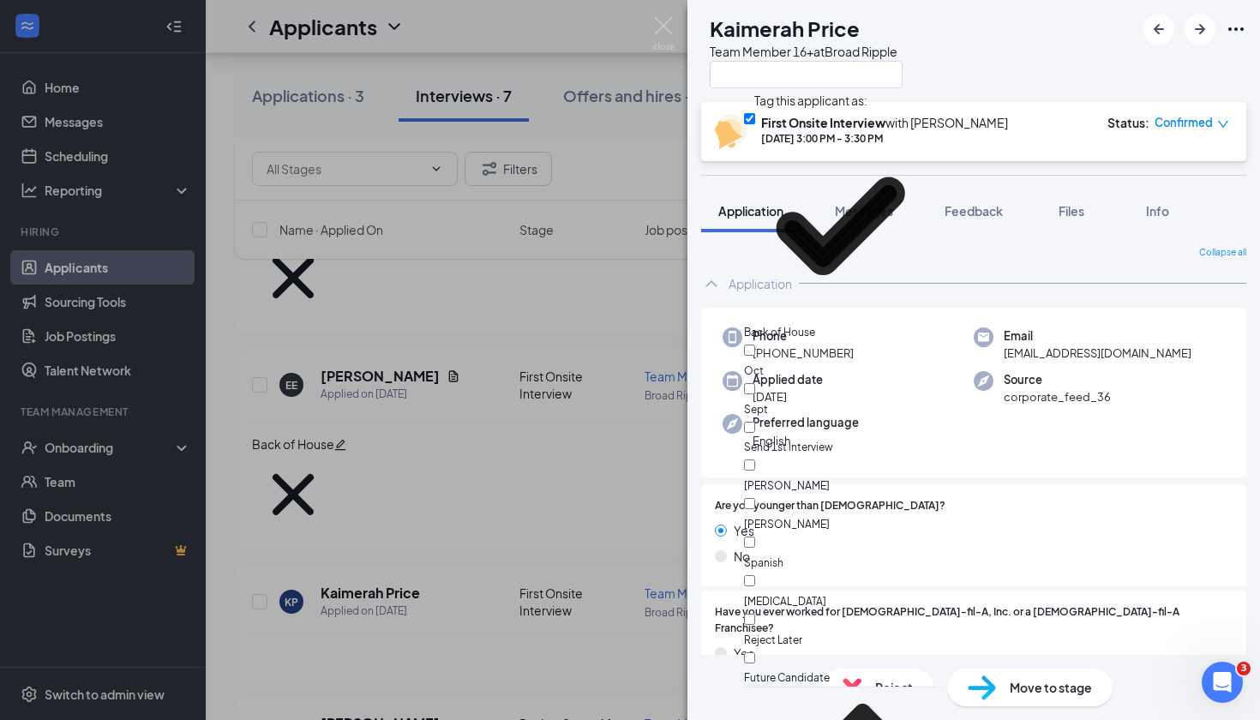
click at [1069, 27] on div "KP Kaimerah Price Team Member 16+ at [GEOGRAPHIC_DATA]" at bounding box center [973, 51] width 572 height 102
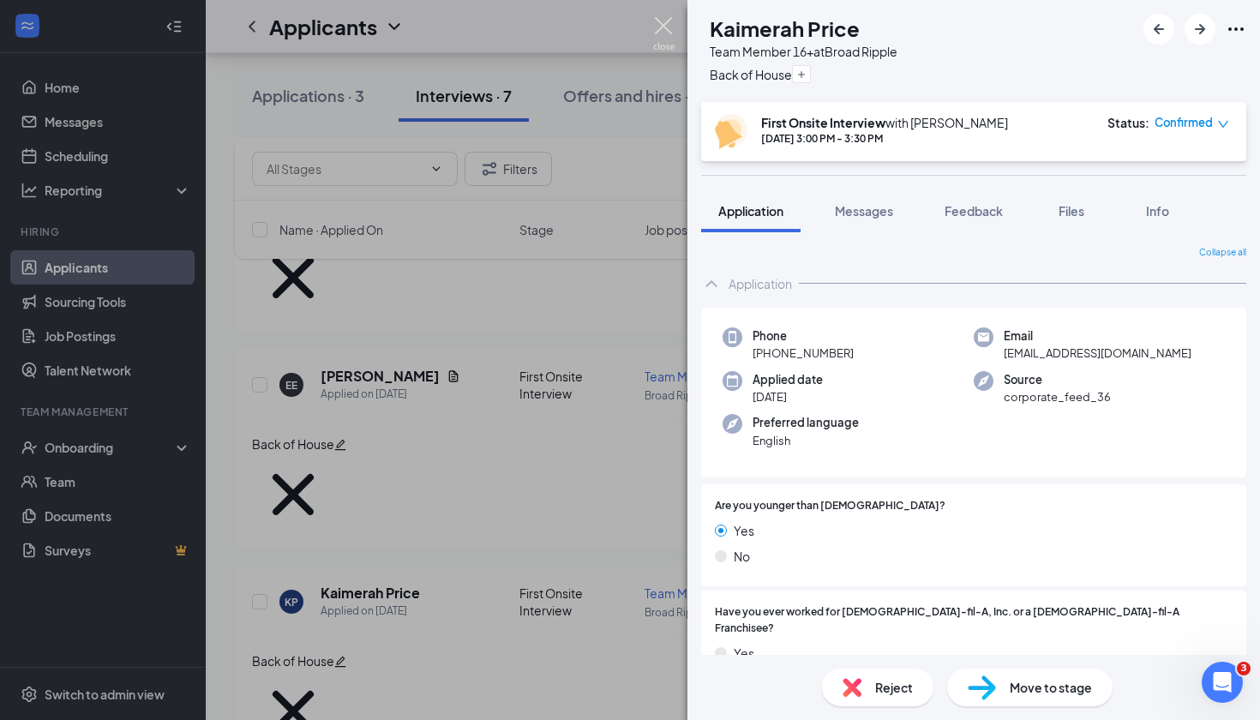
click at [665, 30] on img at bounding box center [663, 33] width 21 height 33
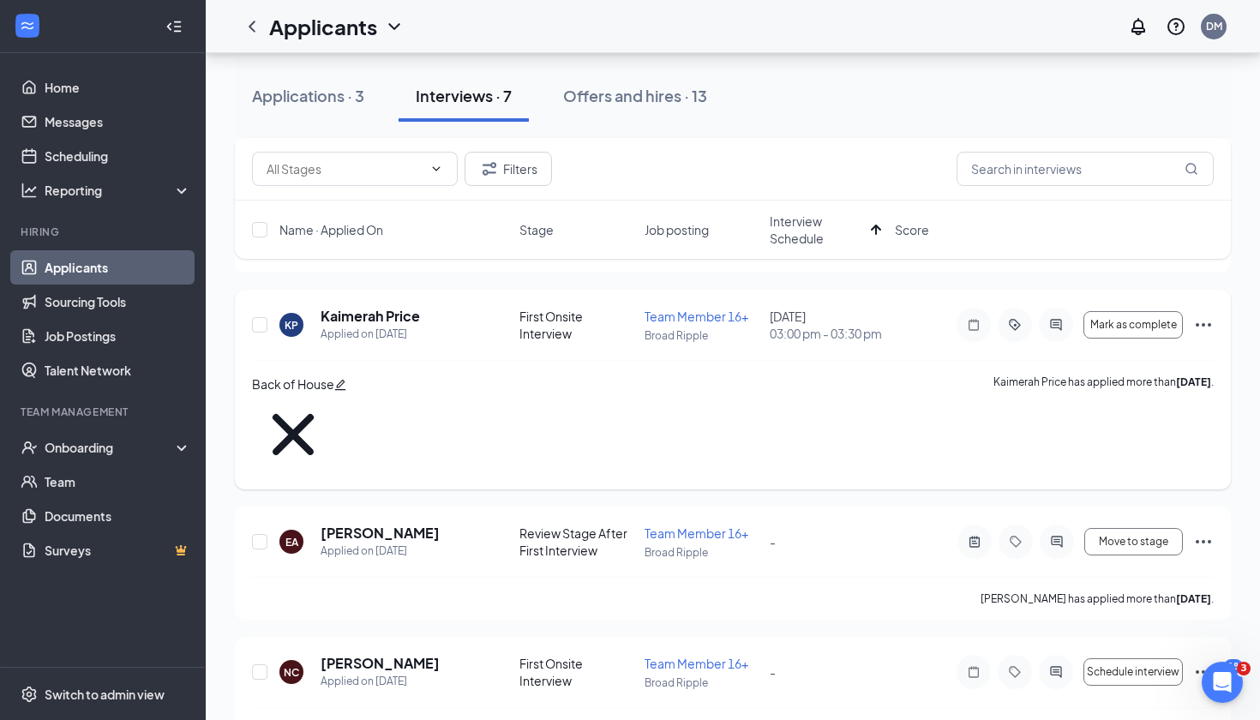
scroll to position [599, 0]
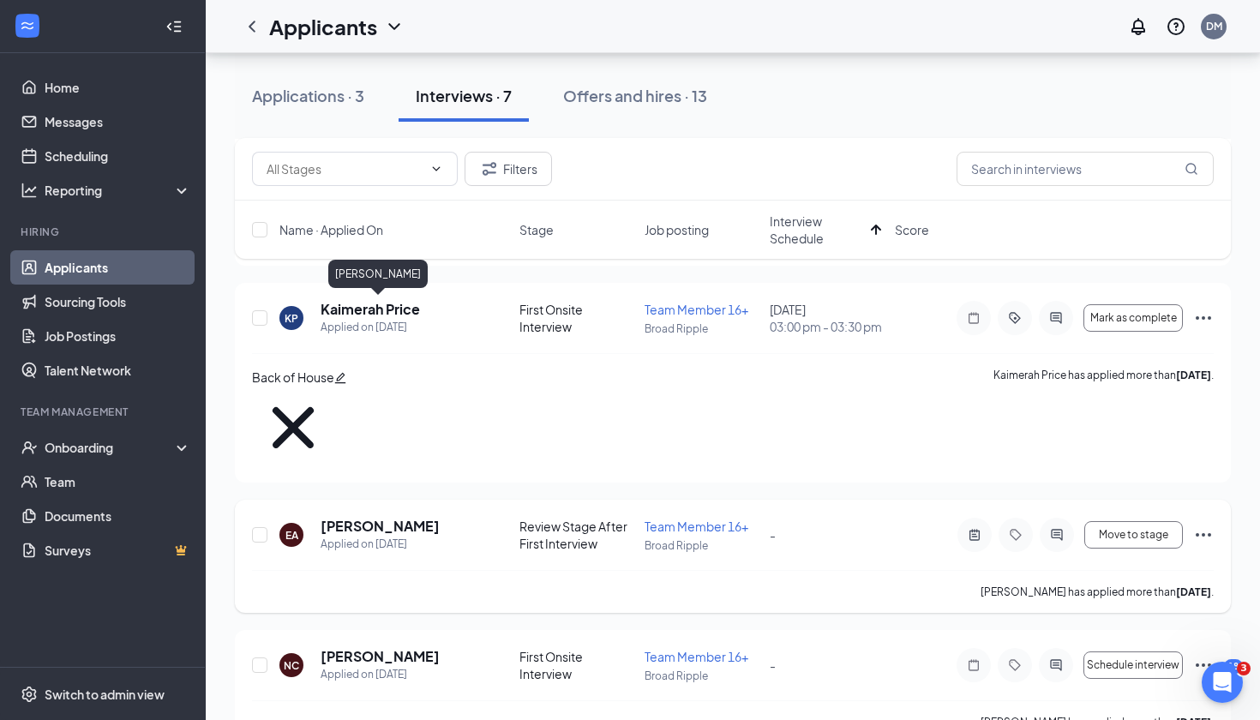
click at [418, 517] on h5 "[PERSON_NAME]" at bounding box center [379, 526] width 119 height 19
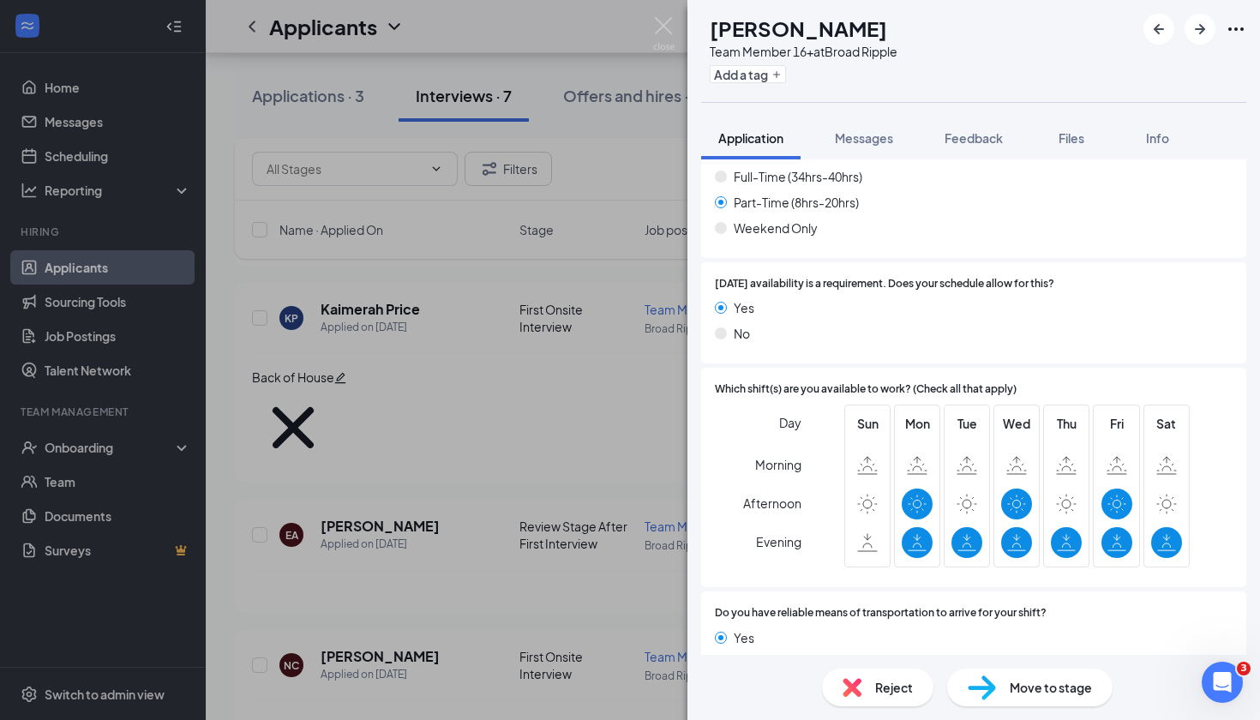
scroll to position [1238, 0]
click at [868, 455] on icon at bounding box center [867, 464] width 21 height 19
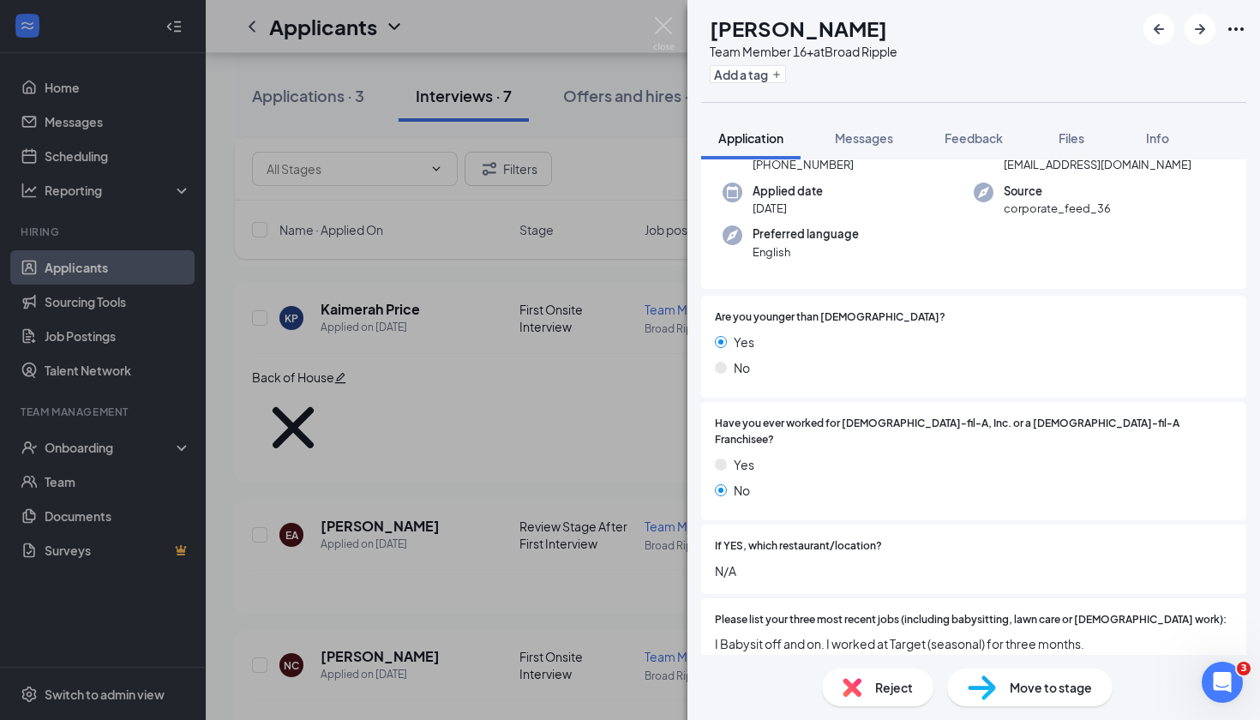
scroll to position [112, 0]
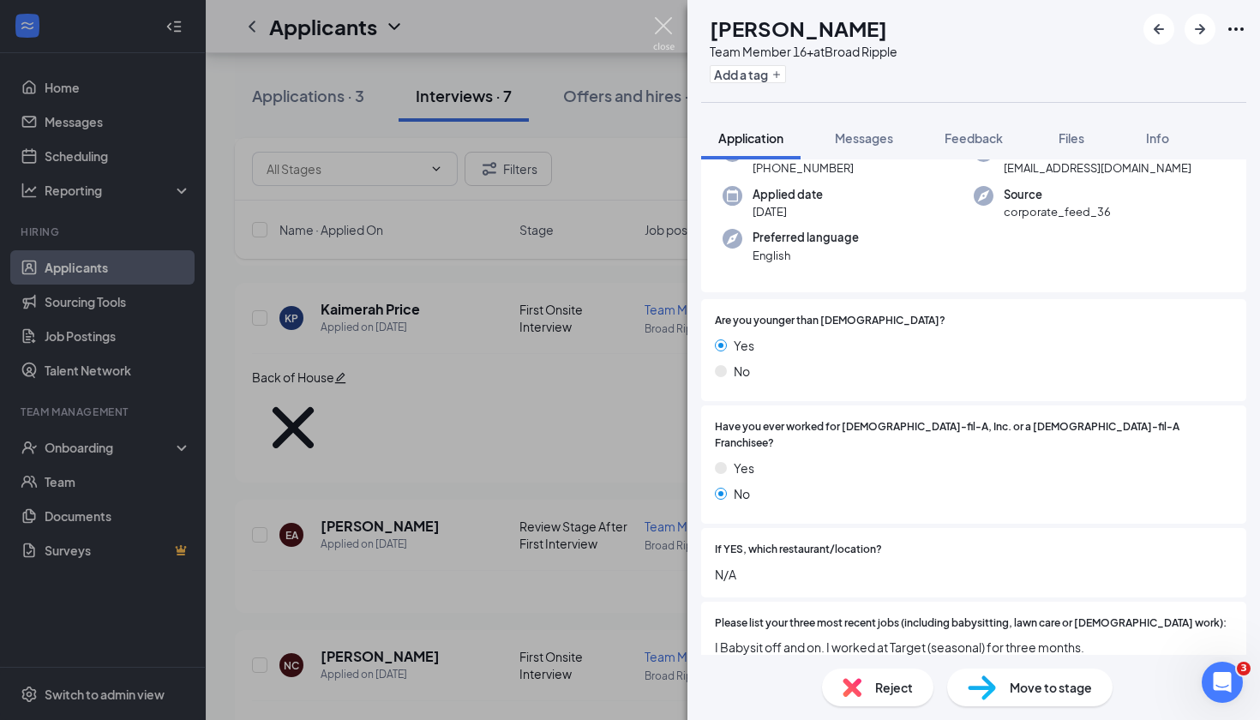
click at [663, 23] on img at bounding box center [663, 33] width 21 height 33
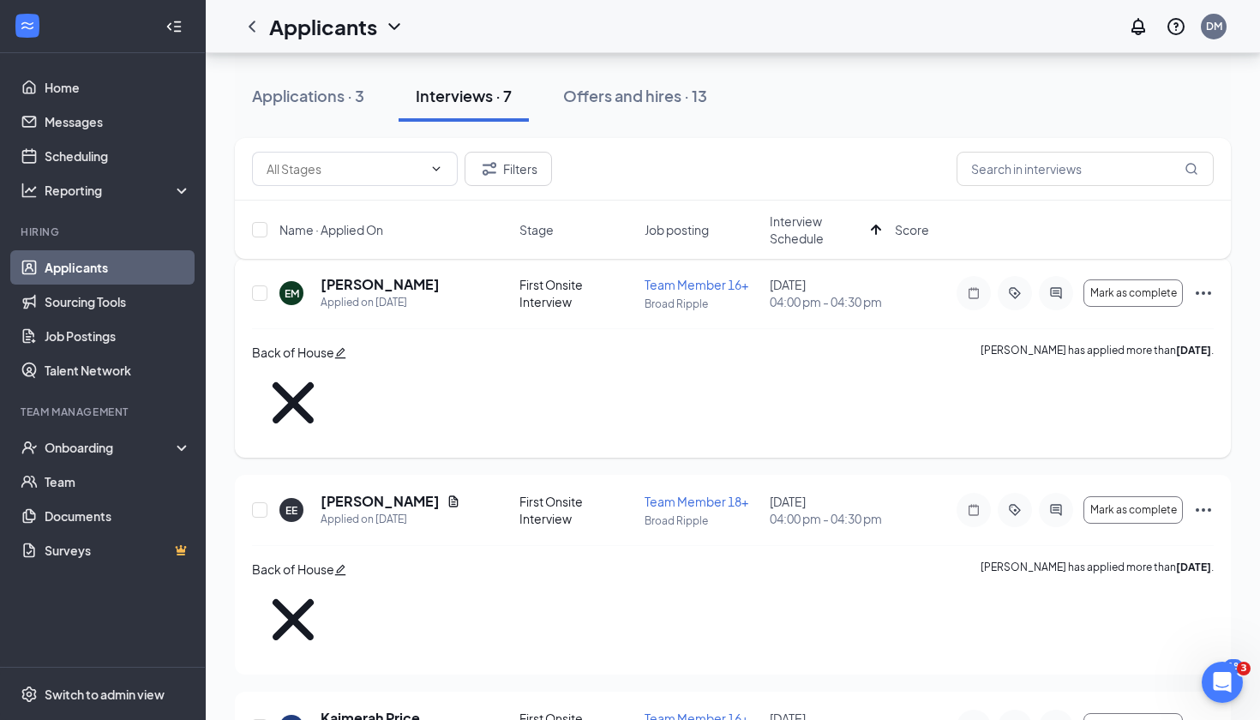
scroll to position [195, 0]
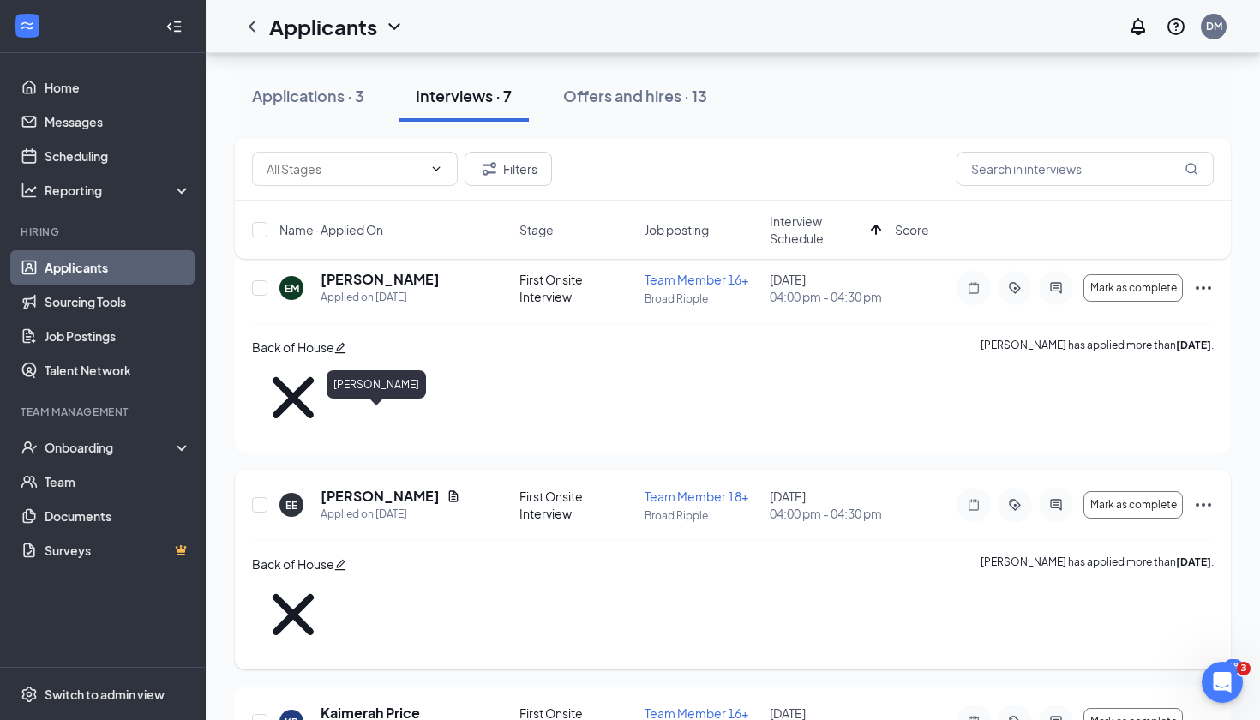
click at [384, 487] on h5 "[PERSON_NAME]" at bounding box center [379, 496] width 119 height 19
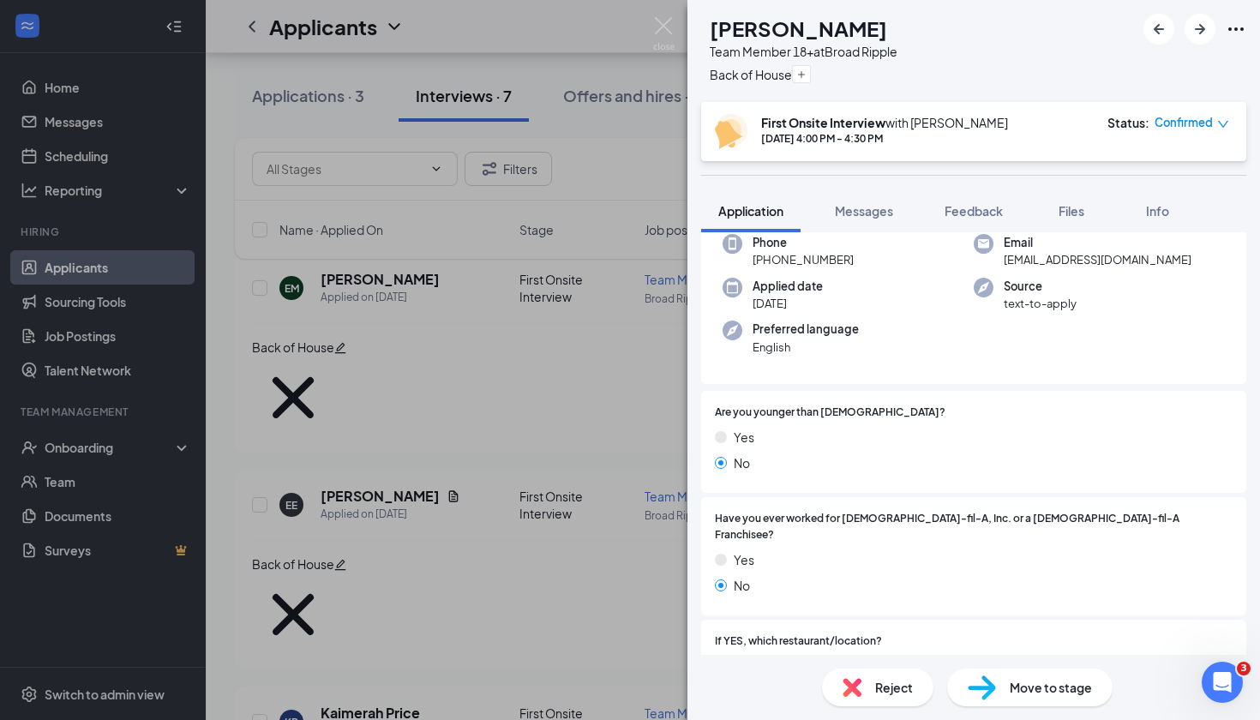
scroll to position [97, 0]
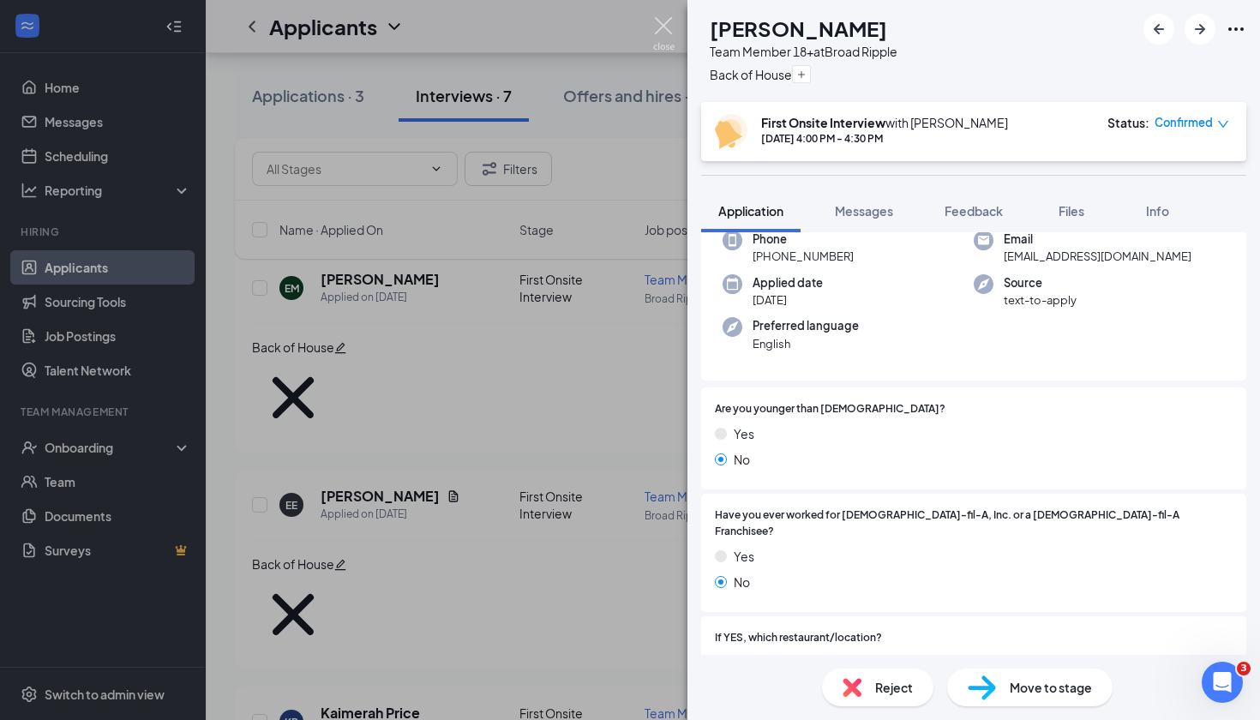
click at [660, 25] on img at bounding box center [663, 33] width 21 height 33
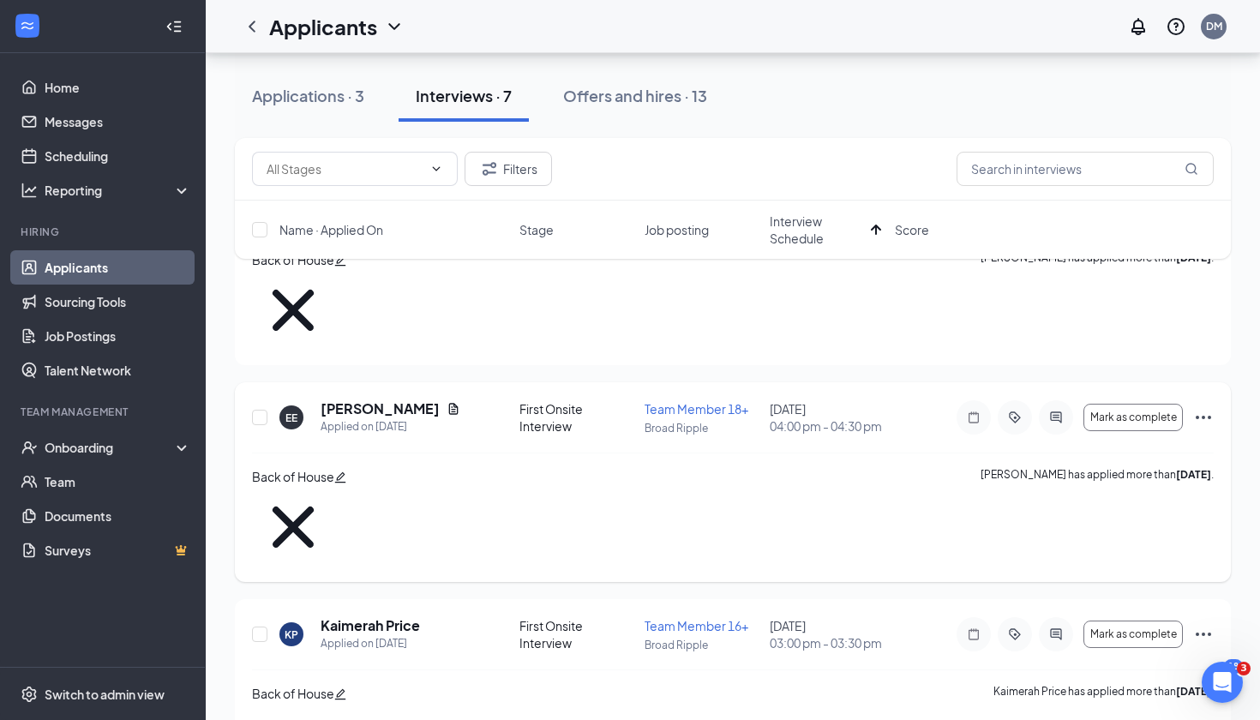
scroll to position [308, 0]
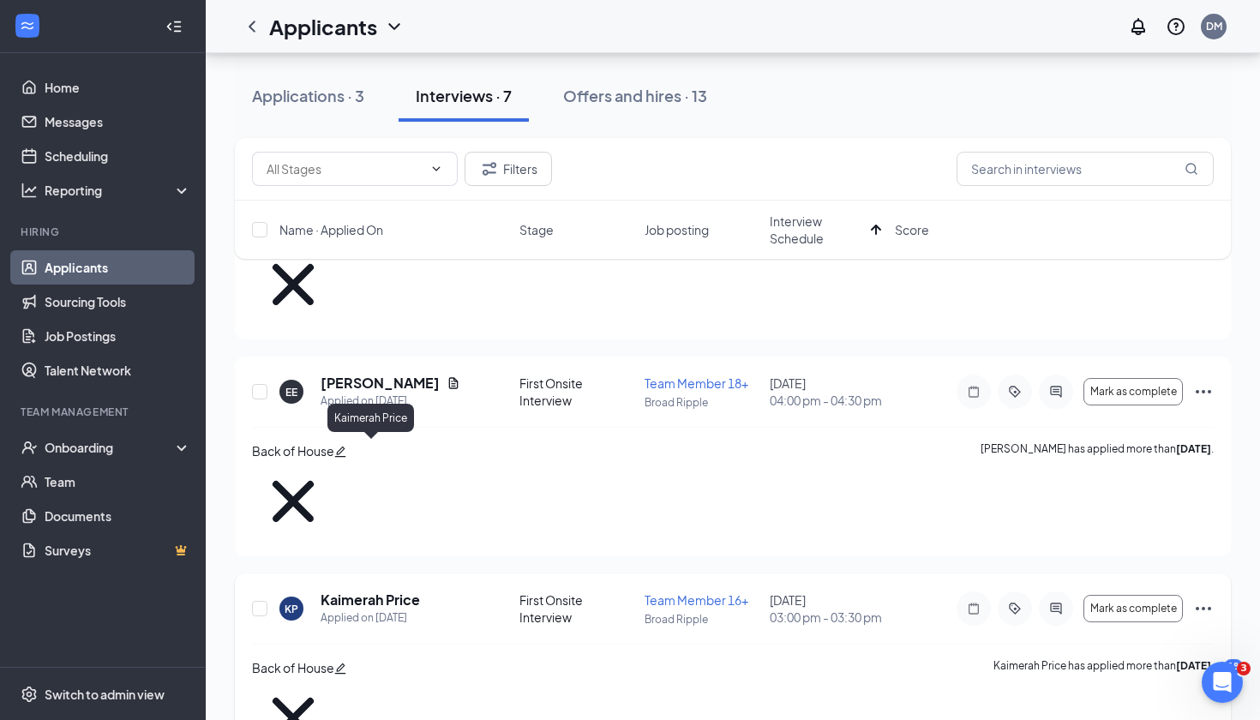
click at [403, 590] on h5 "Kaimerah Price" at bounding box center [369, 599] width 99 height 19
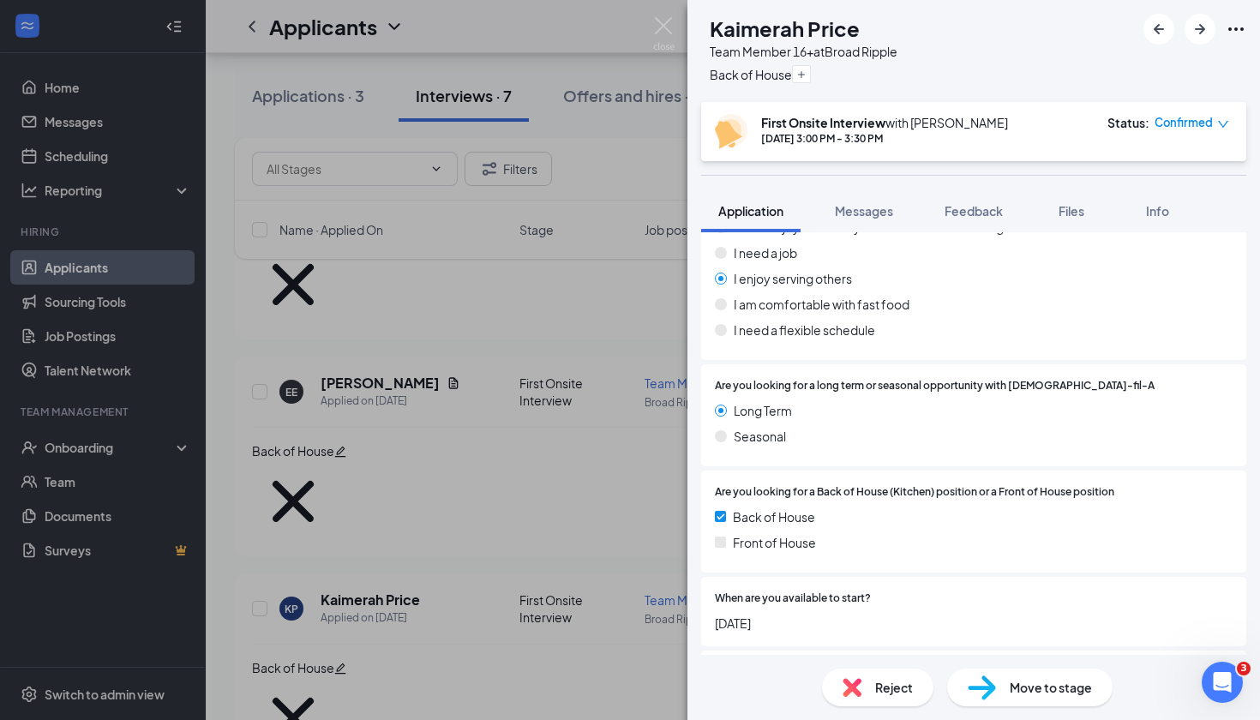
scroll to position [764, 0]
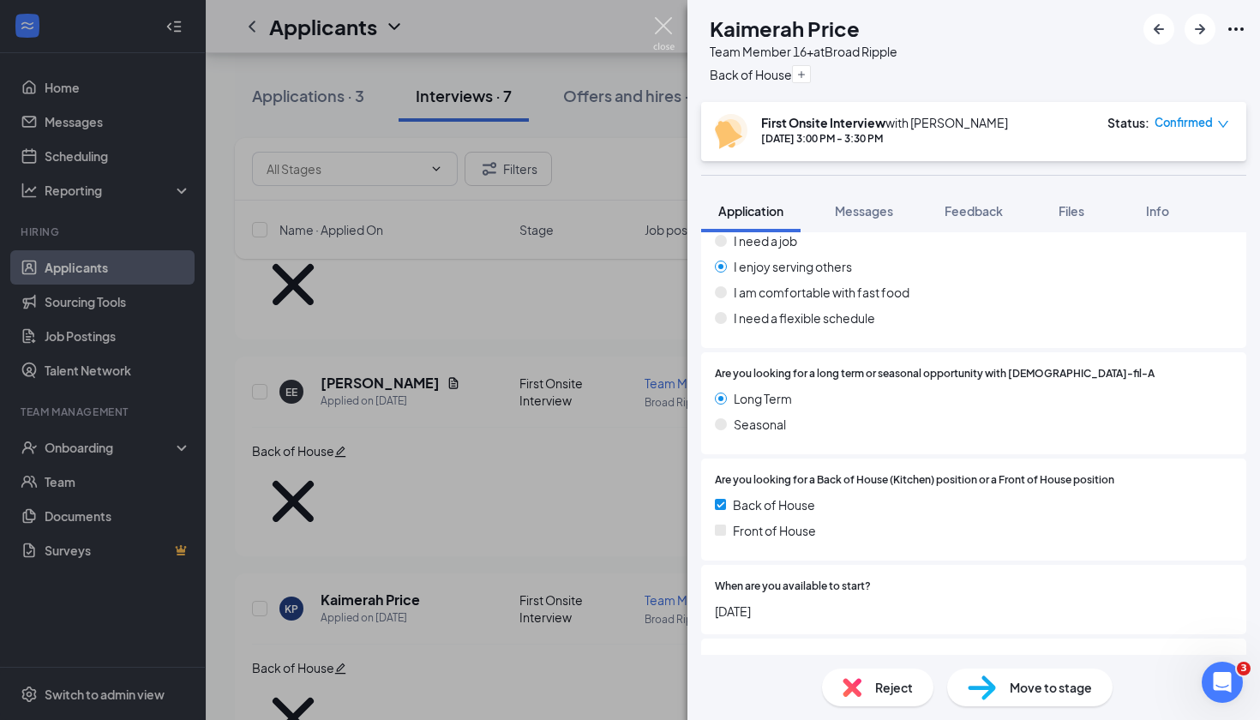
click at [658, 29] on img at bounding box center [663, 33] width 21 height 33
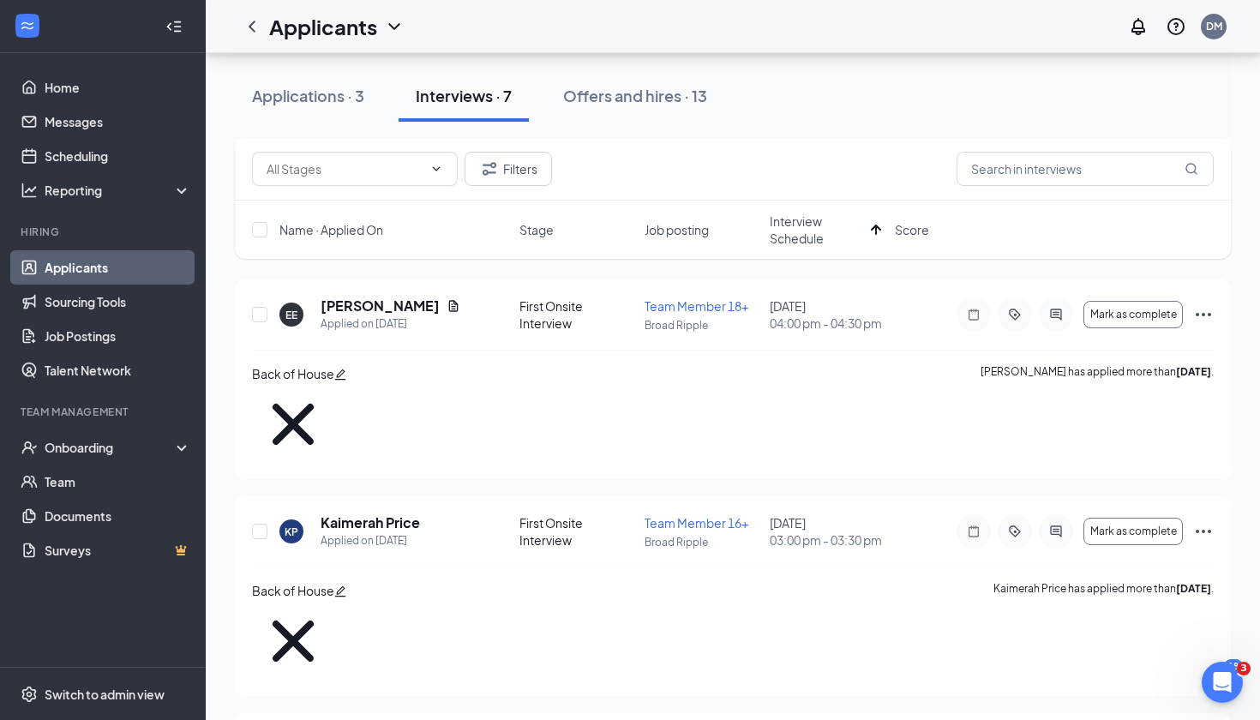
scroll to position [392, 0]
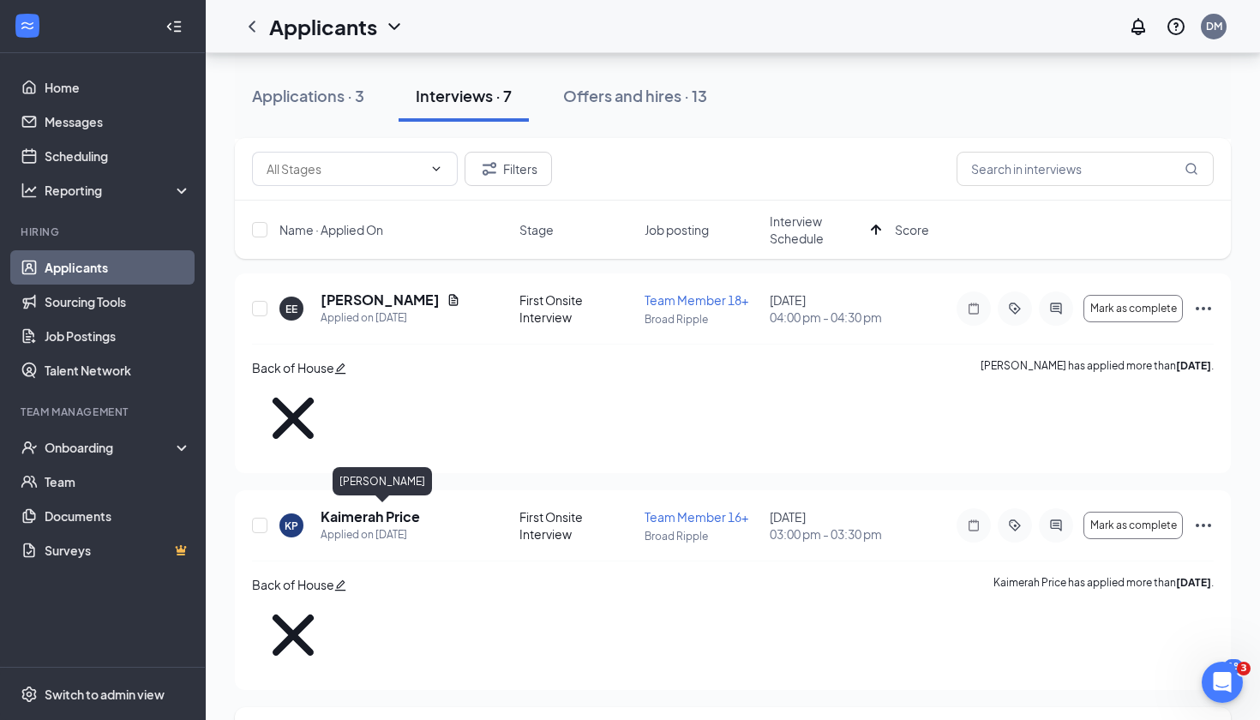
click at [426, 719] on h5 "[PERSON_NAME]" at bounding box center [379, 733] width 119 height 19
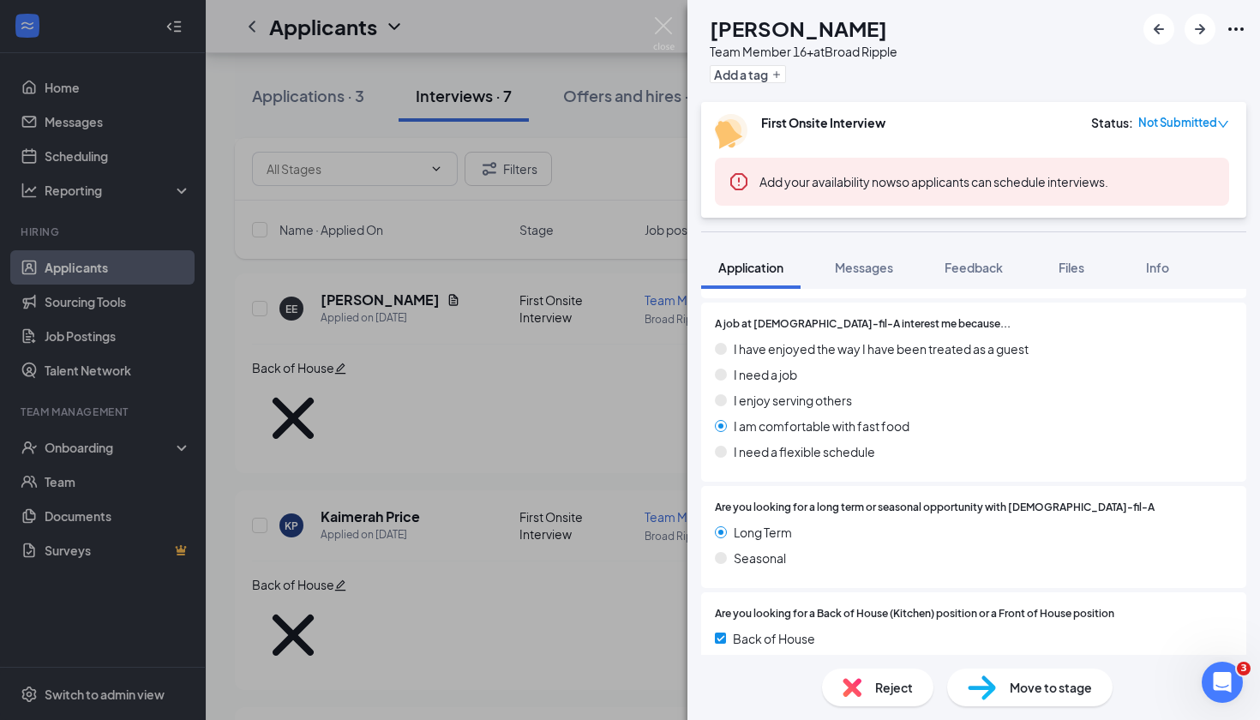
scroll to position [729, 0]
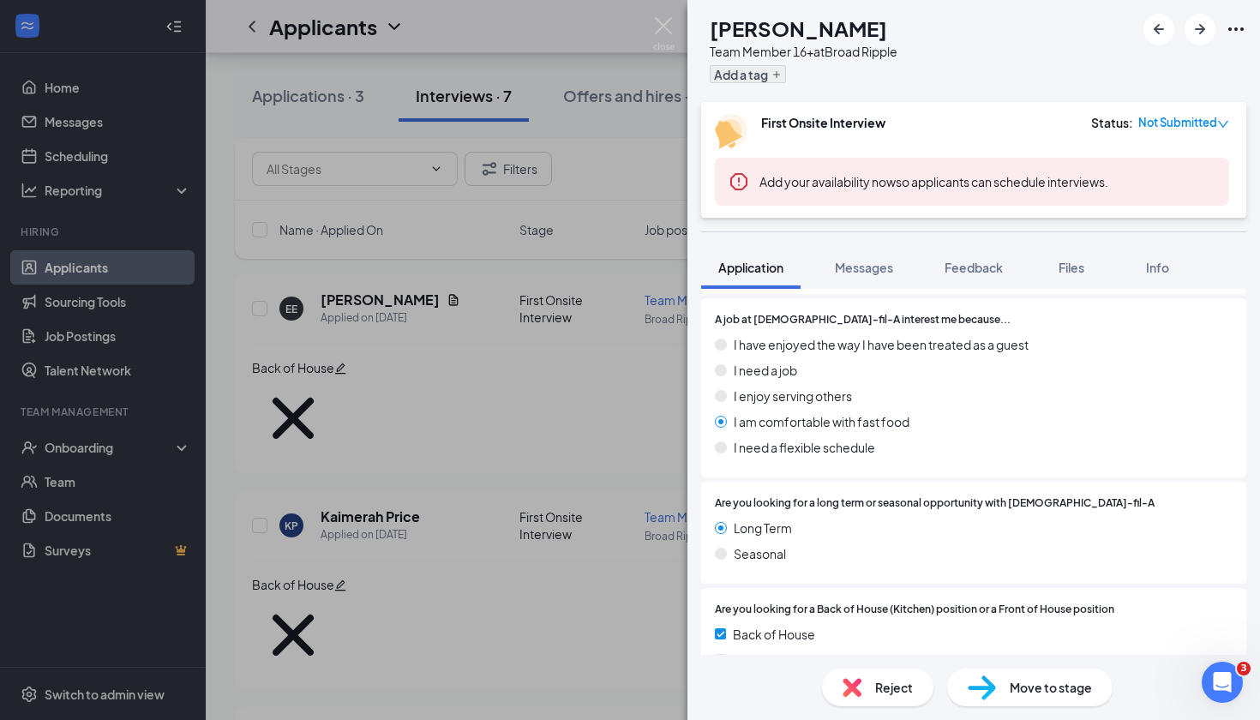
click at [782, 75] on icon "Plus" at bounding box center [776, 74] width 10 height 10
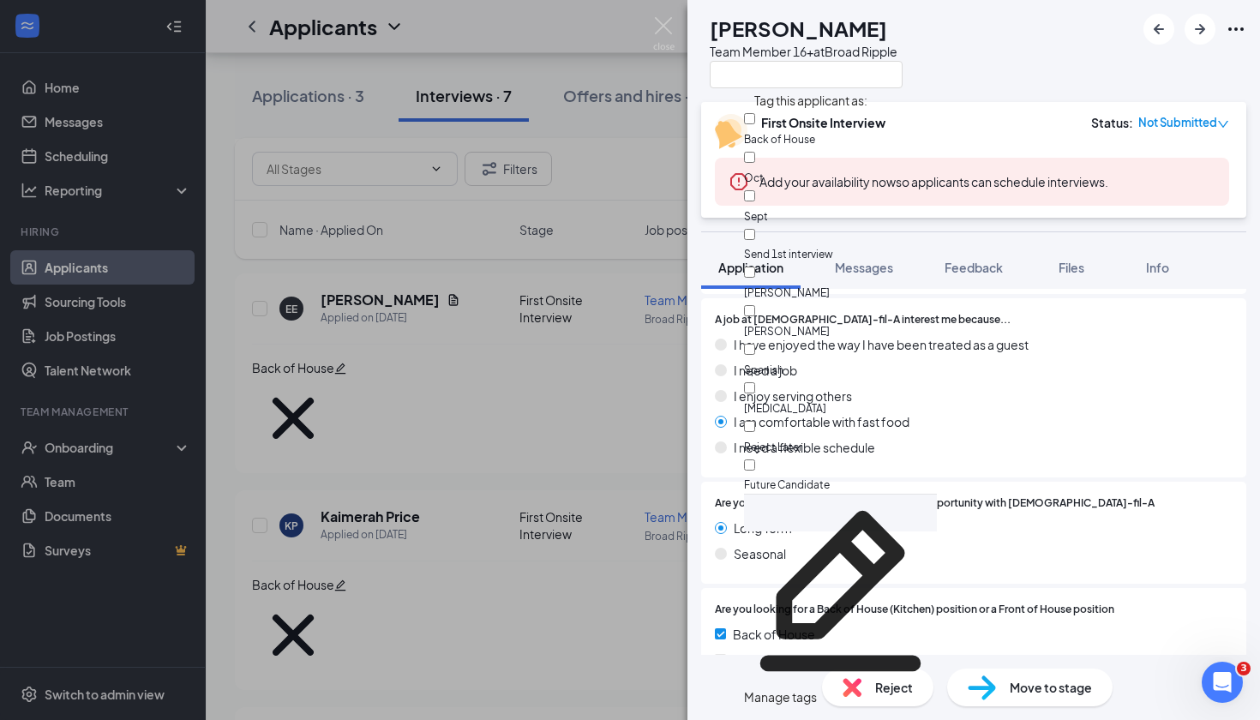
click at [755, 119] on input "Back of House" at bounding box center [749, 118] width 11 height 11
checkbox input "true"
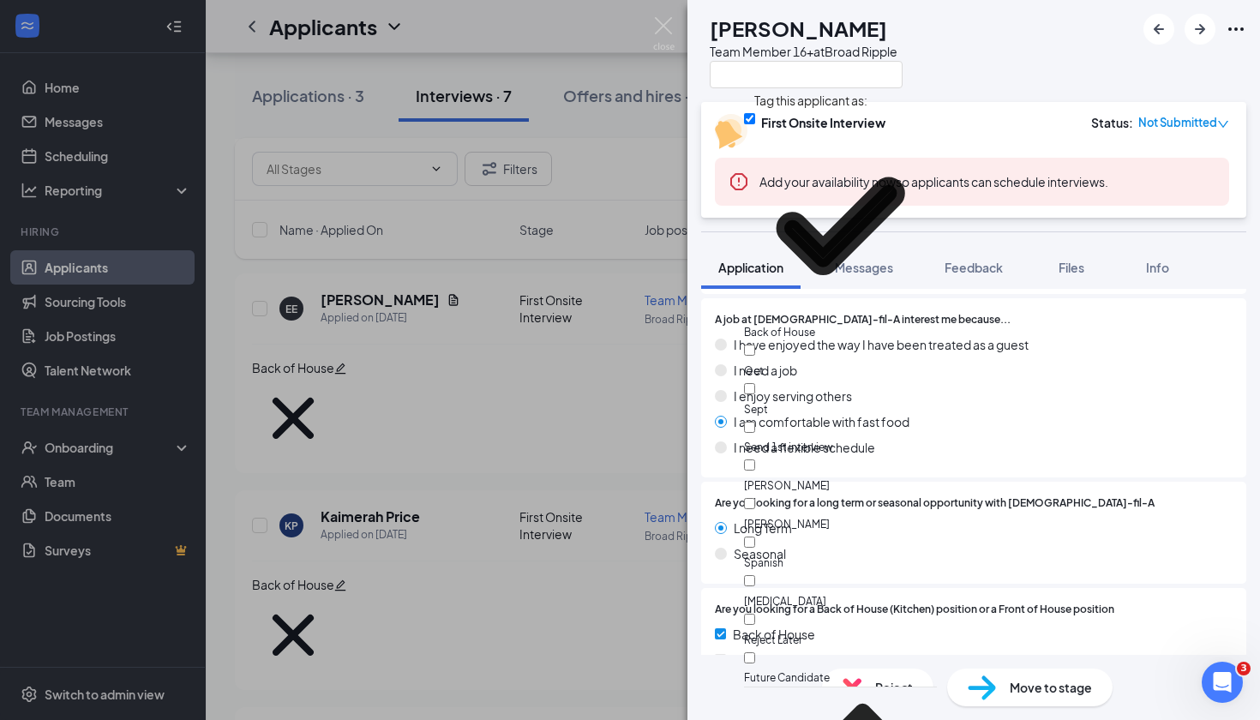
click at [1024, 52] on div "NC [PERSON_NAME] Team Member 16+ at [GEOGRAPHIC_DATA]" at bounding box center [973, 51] width 572 height 102
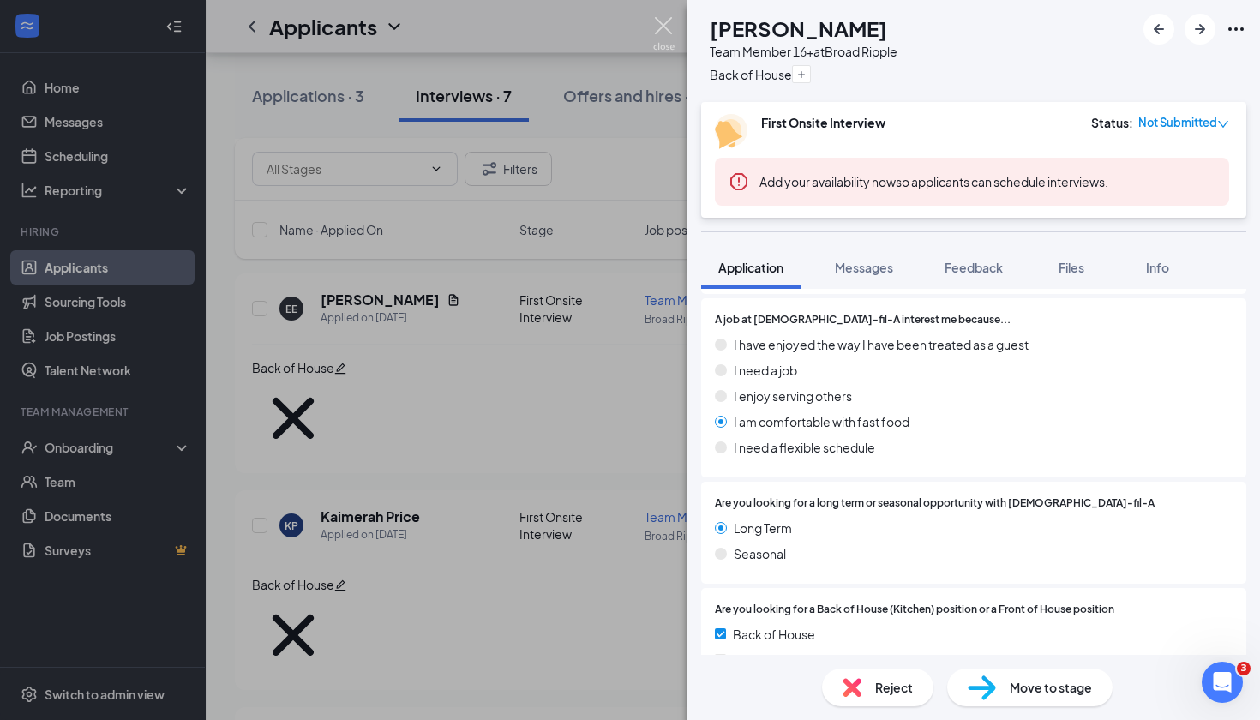
click at [659, 32] on img at bounding box center [663, 33] width 21 height 33
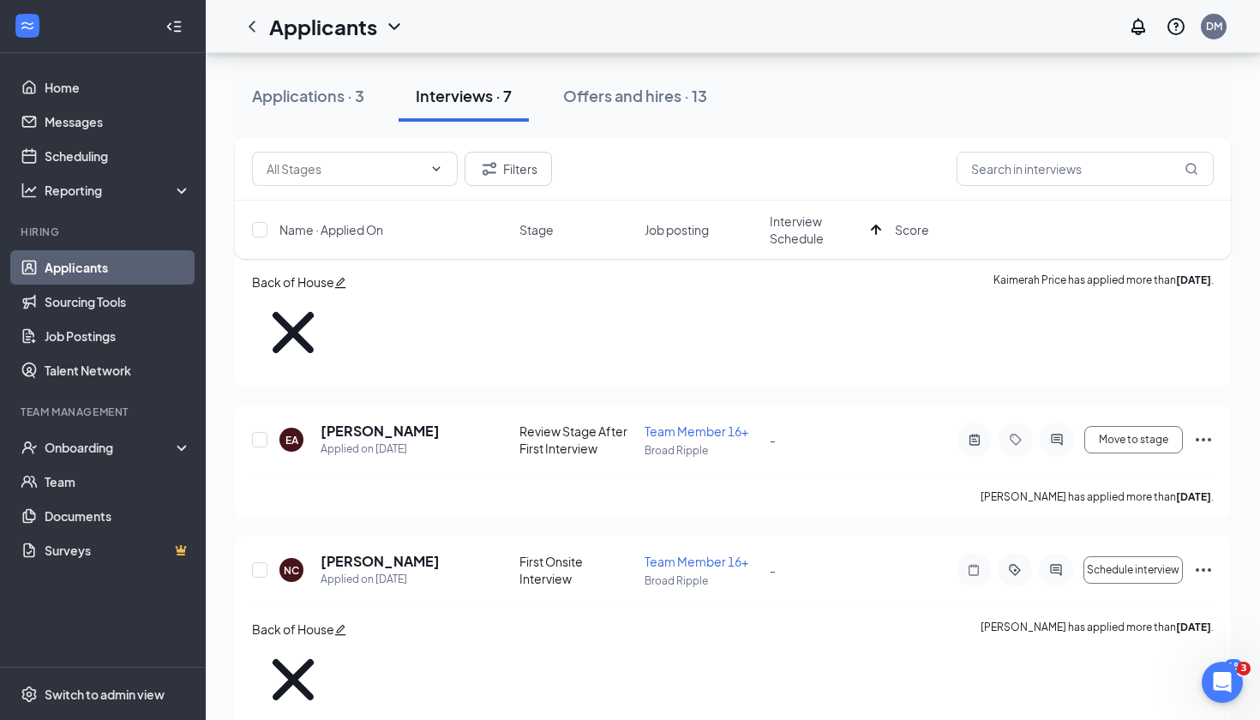
scroll to position [693, 0]
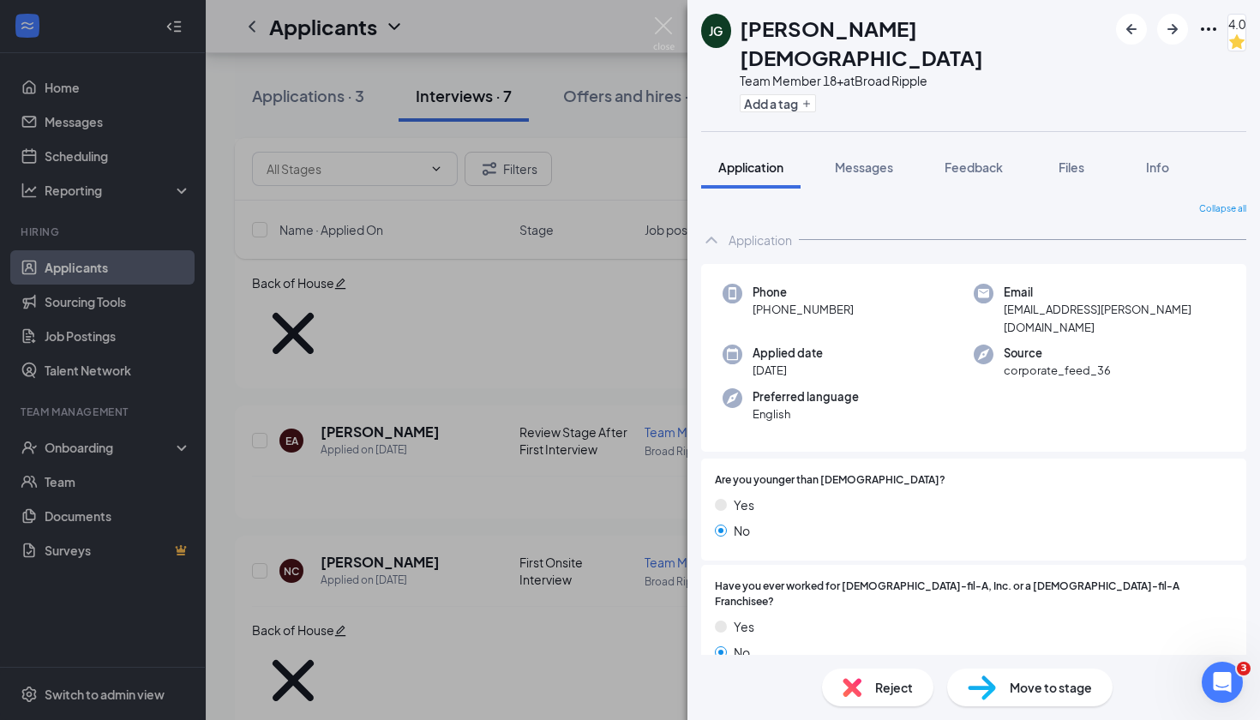
click at [658, 16] on div "JG [PERSON_NAME] Team Member 18+ at Broad Ripple Add a tag 4.0 Application Mess…" at bounding box center [630, 360] width 1260 height 720
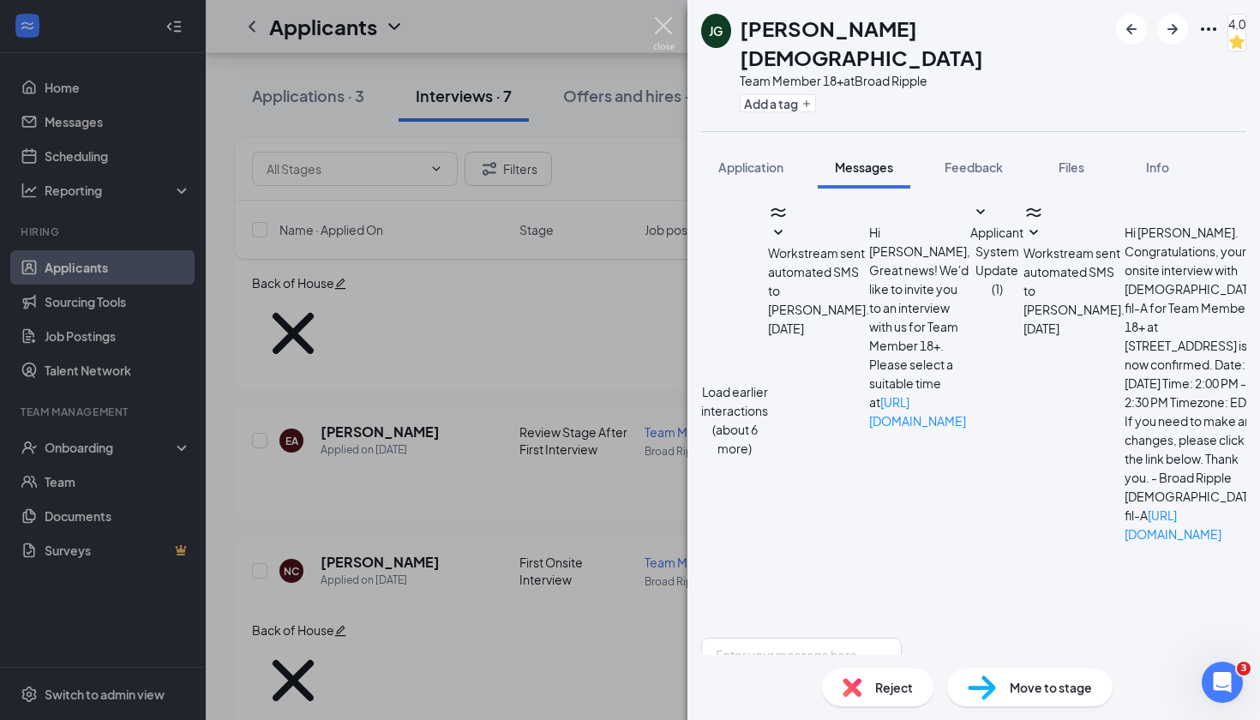
click at [659, 31] on img at bounding box center [663, 33] width 21 height 33
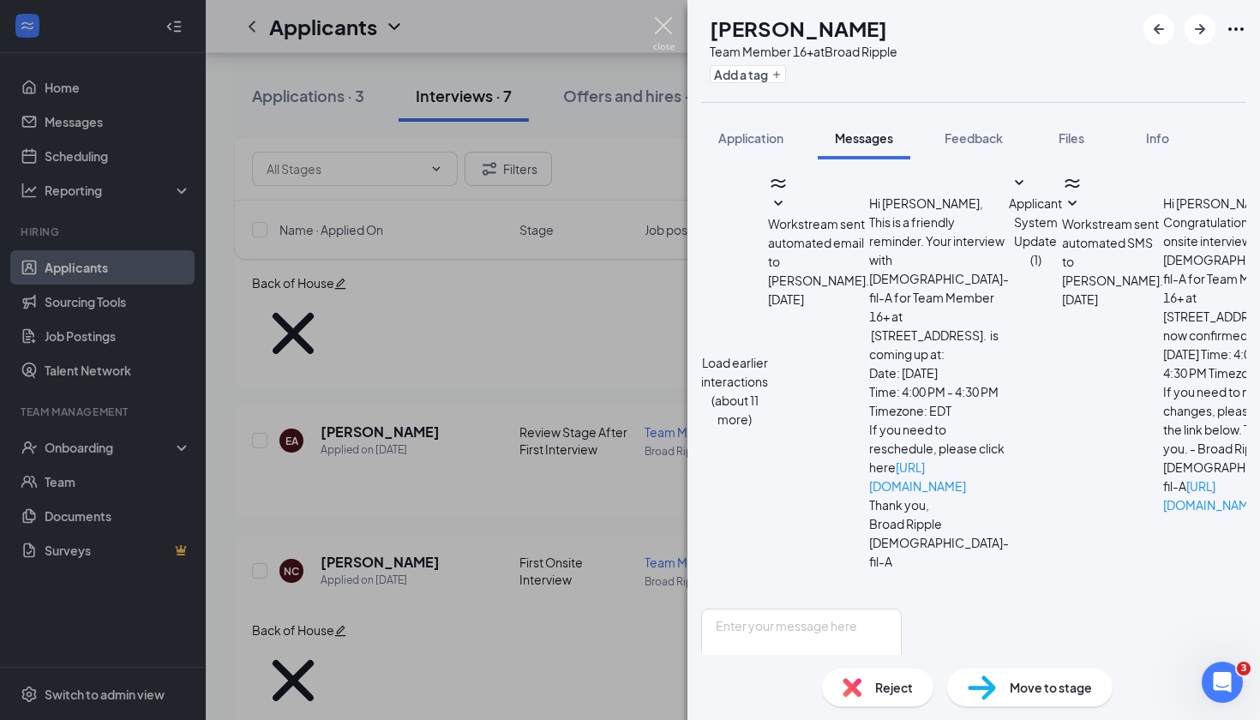
click at [667, 27] on img at bounding box center [663, 33] width 21 height 33
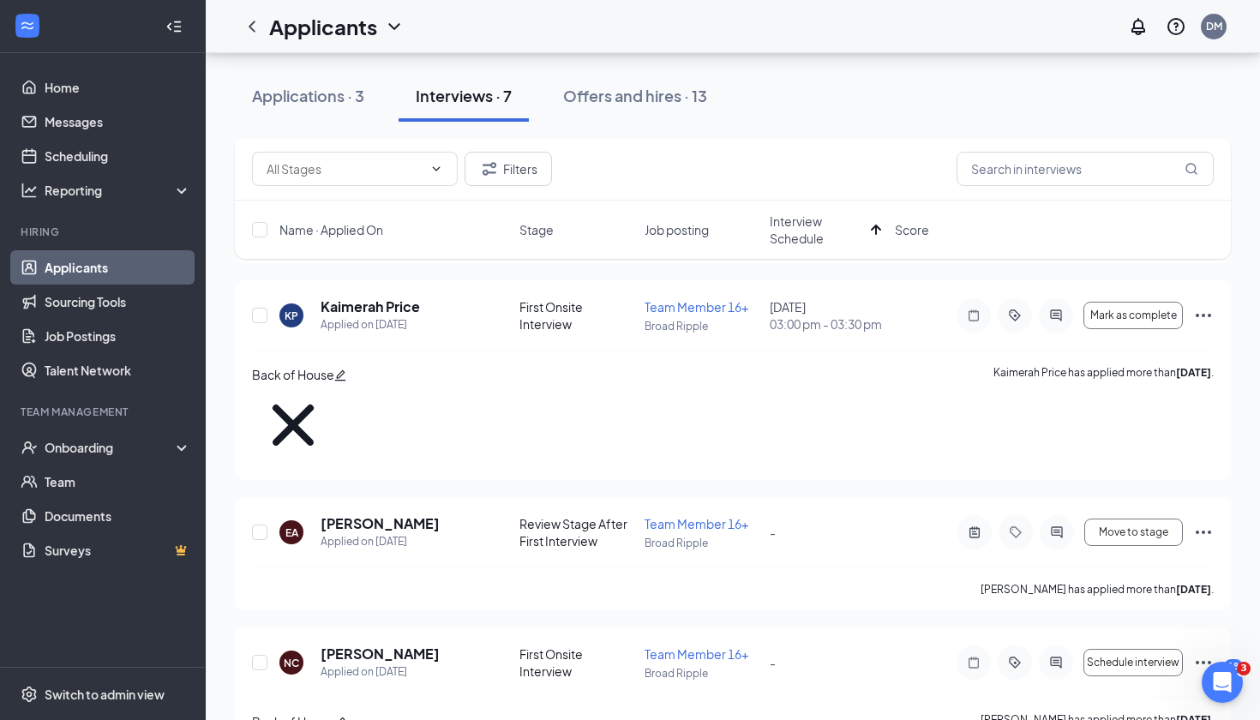
scroll to position [599, 0]
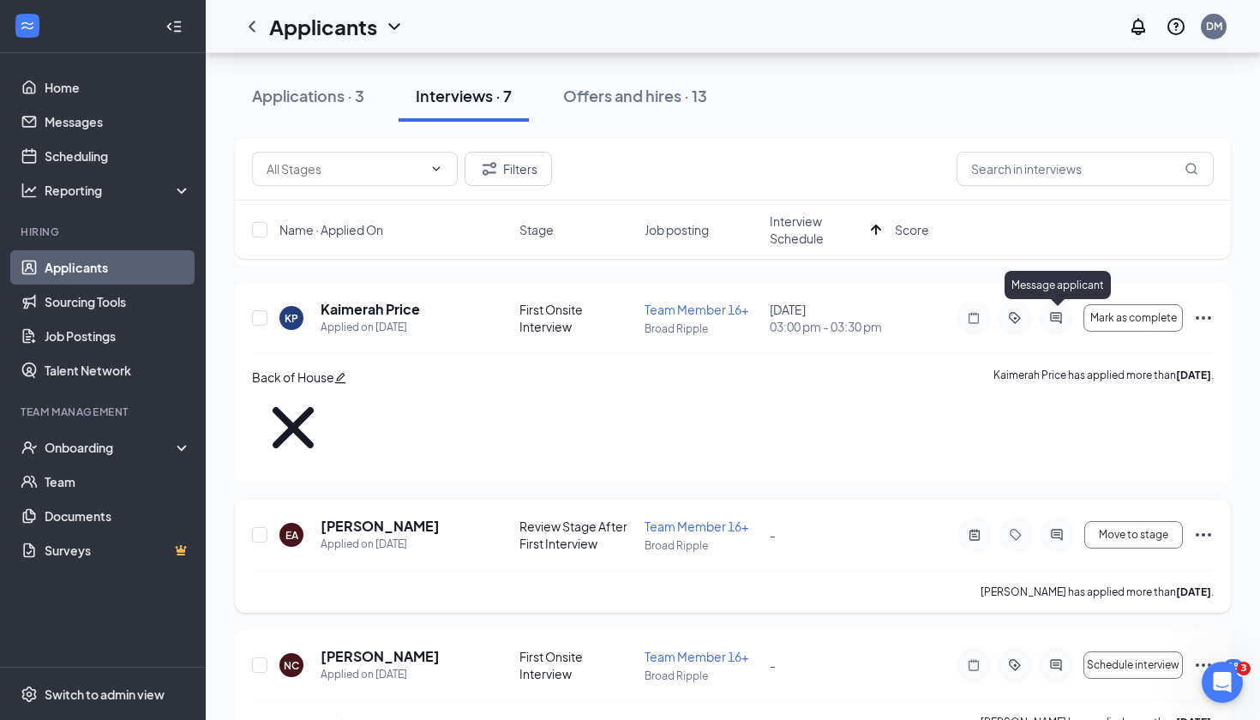
click at [1065, 528] on icon "ActiveChat" at bounding box center [1056, 535] width 21 height 14
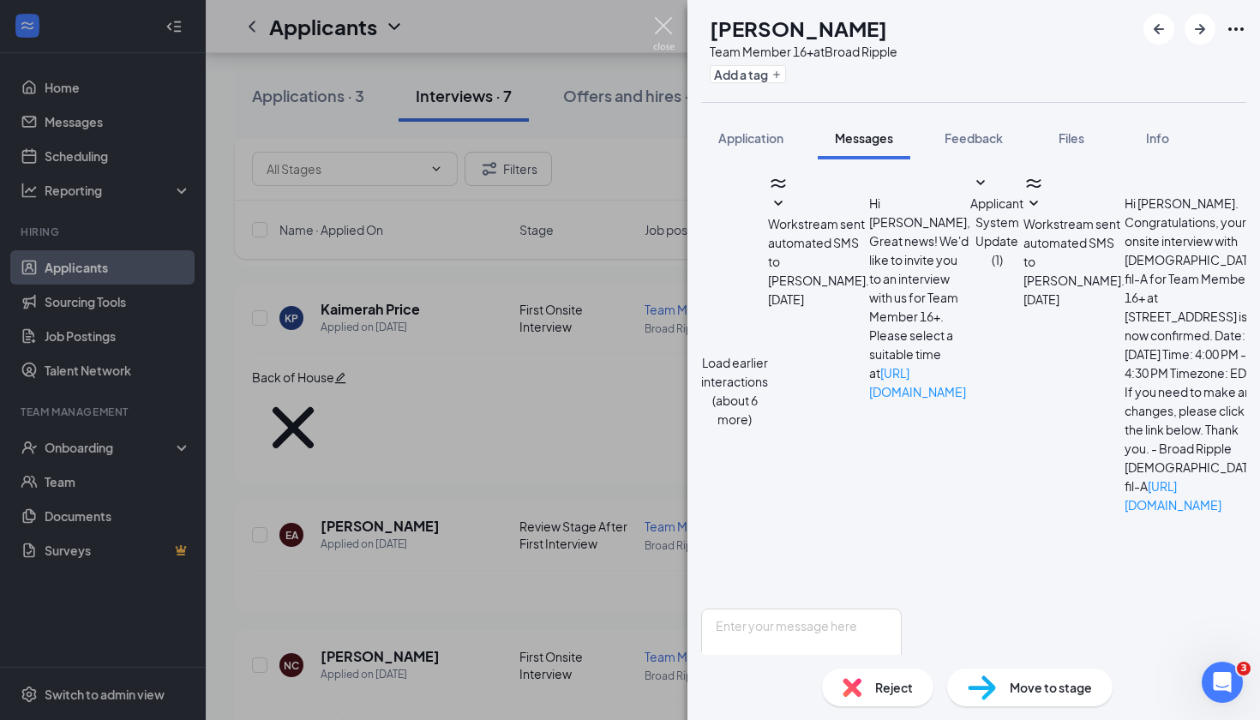
click at [658, 17] on img at bounding box center [663, 33] width 21 height 33
